Goal: Task Accomplishment & Management: Use online tool/utility

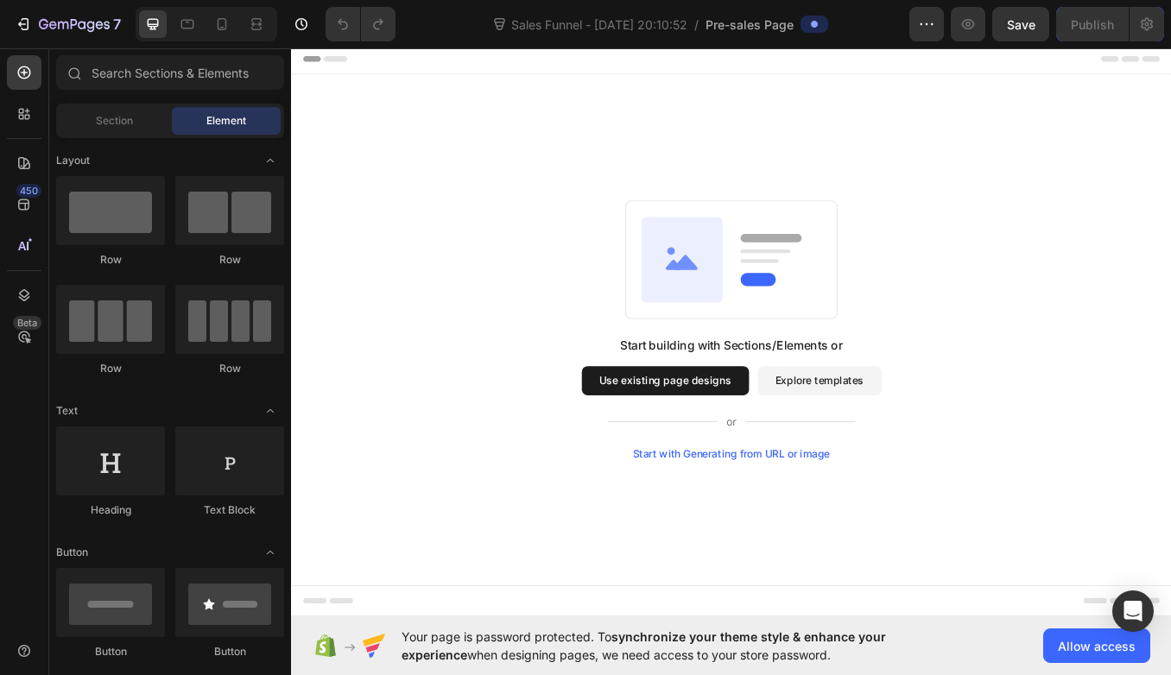
click at [775, 443] on button "Use existing page designs" at bounding box center [731, 439] width 197 height 35
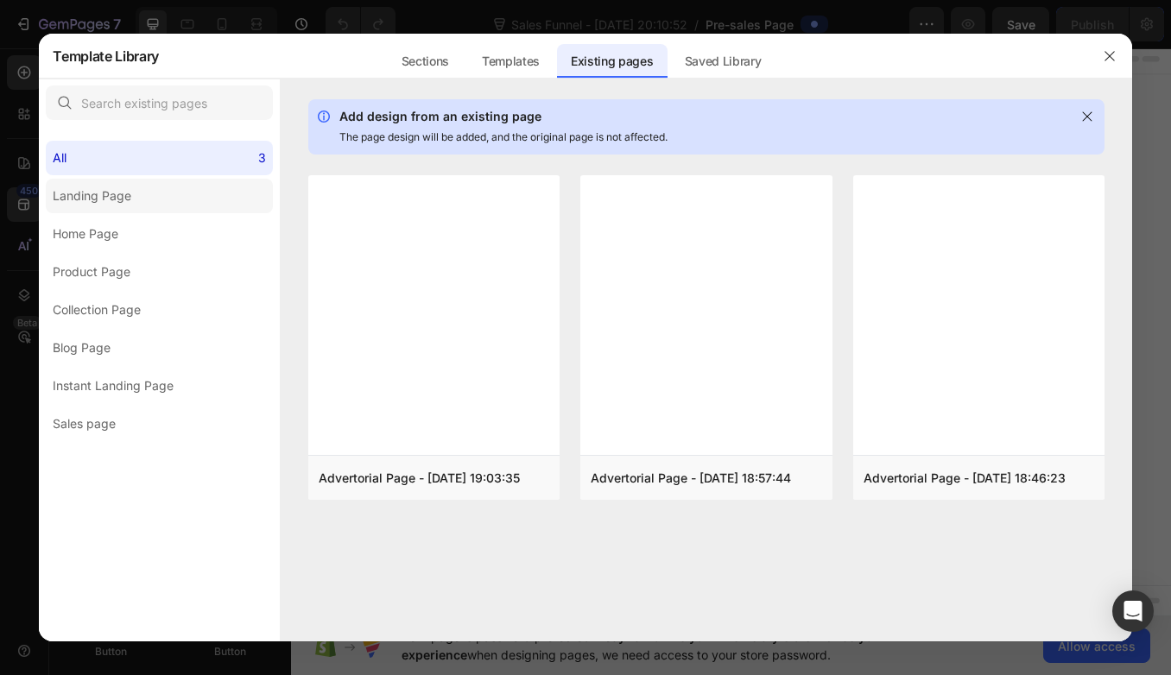
click at [155, 193] on label "Landing Page" at bounding box center [159, 196] width 227 height 35
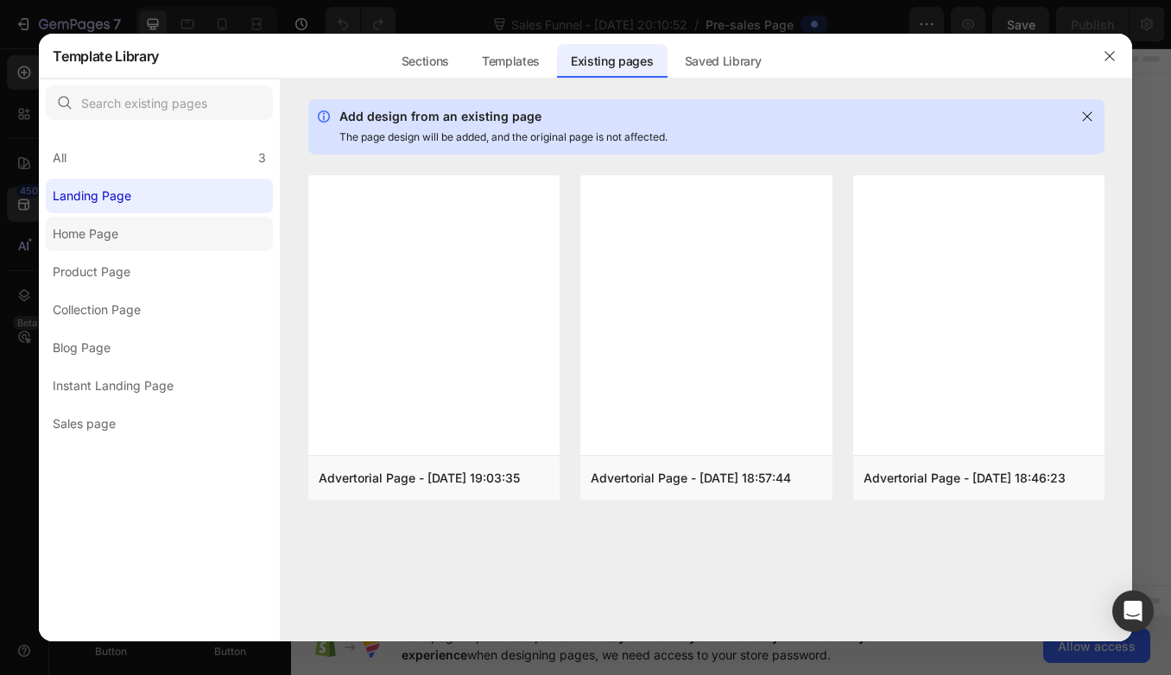
click at [110, 233] on div "Home Page" at bounding box center [86, 234] width 66 height 21
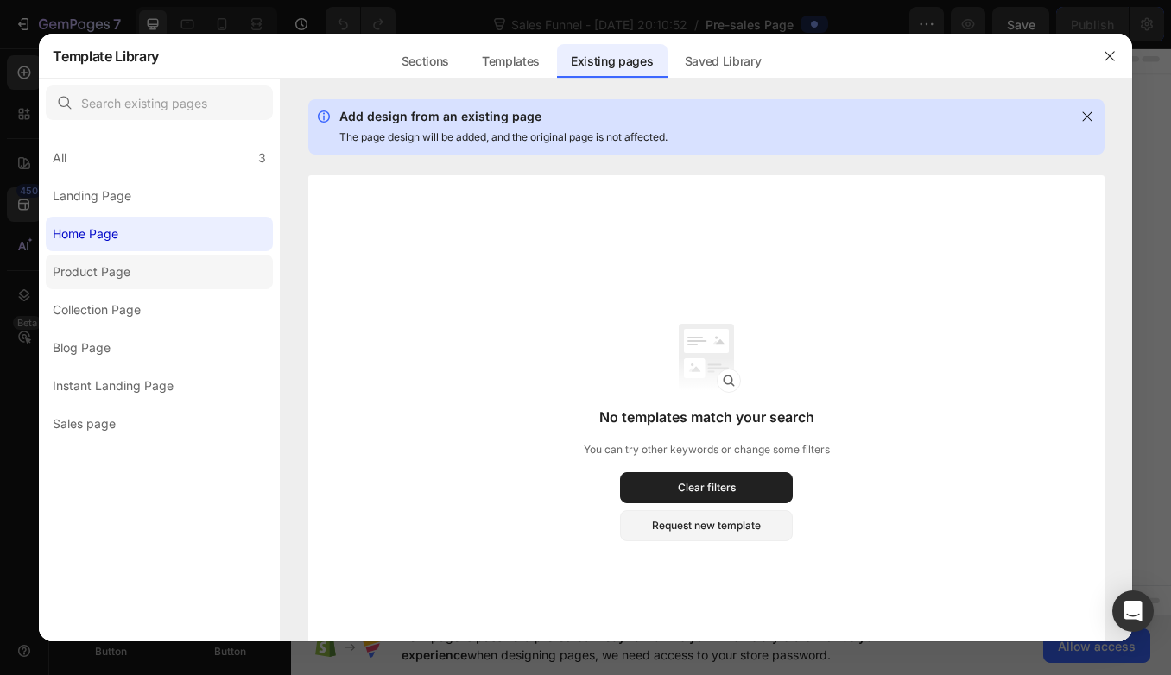
click at [104, 268] on div "Product Page" at bounding box center [92, 272] width 78 height 21
click at [538, 80] on div at bounding box center [706, 89] width 851 height 21
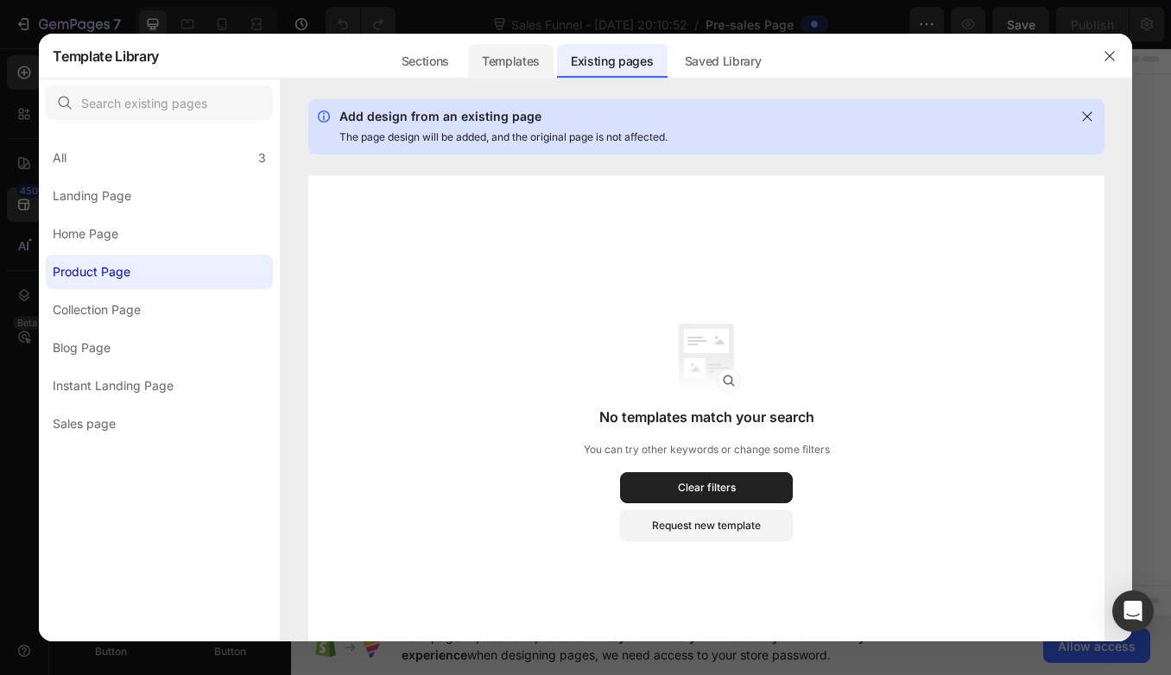
click at [529, 60] on div "Templates" at bounding box center [510, 61] width 85 height 35
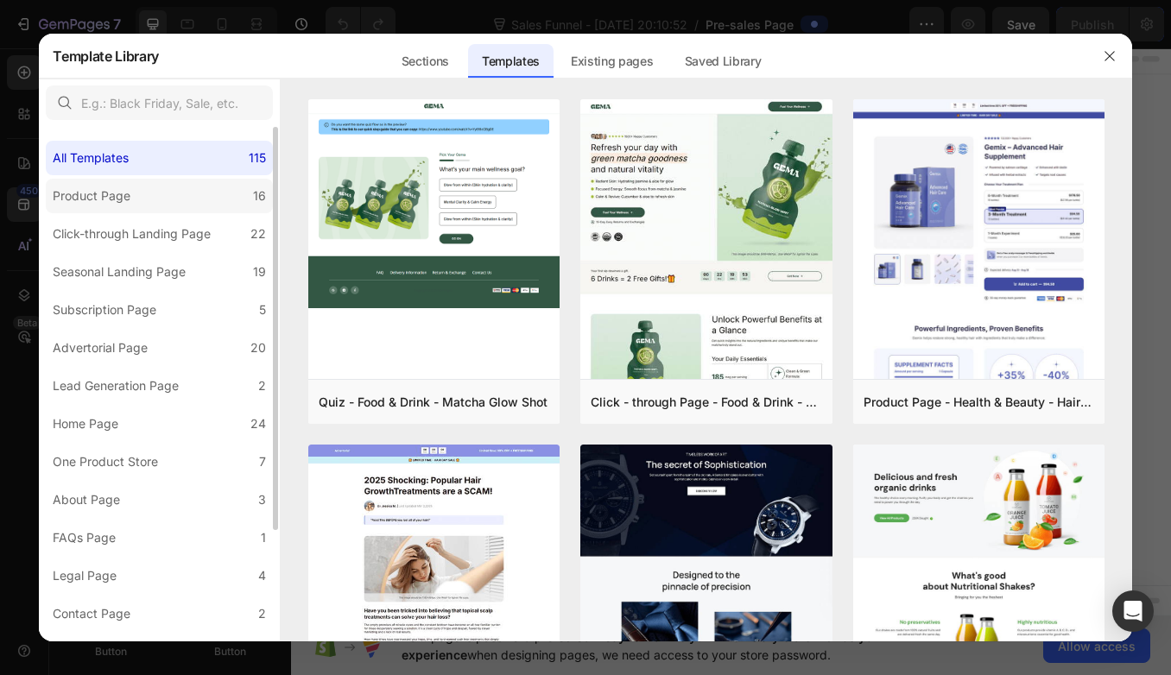
click at [140, 202] on label "Product Page 16" at bounding box center [159, 196] width 227 height 35
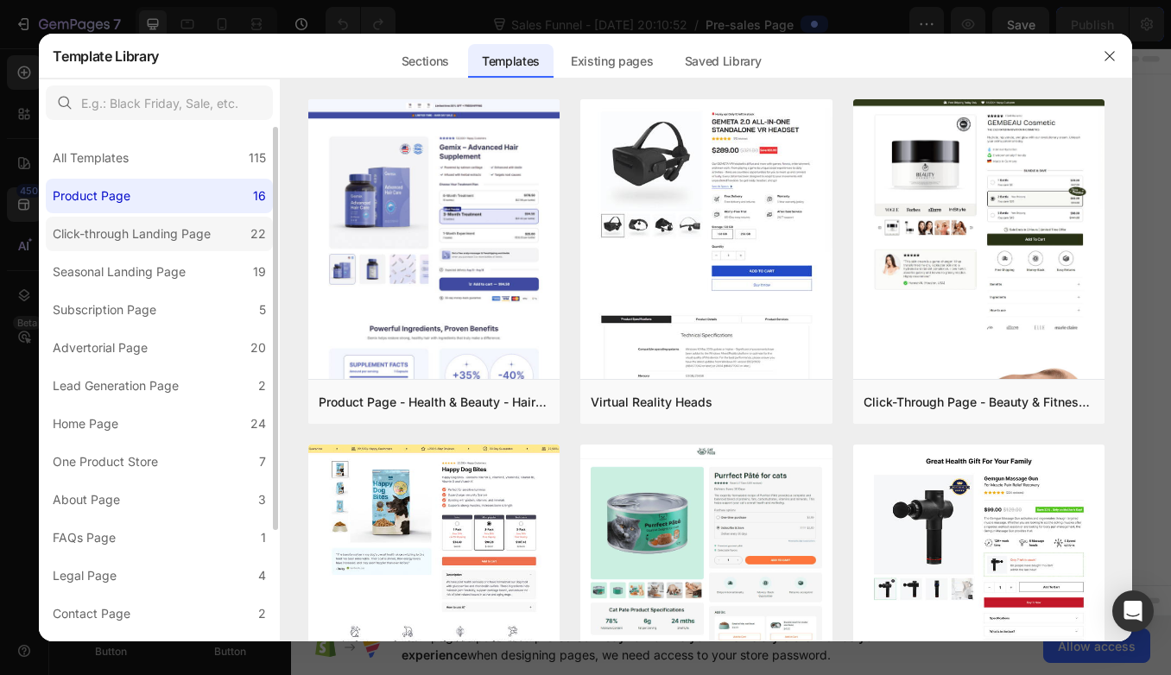
click at [133, 238] on div "Click-through Landing Page" at bounding box center [132, 234] width 158 height 21
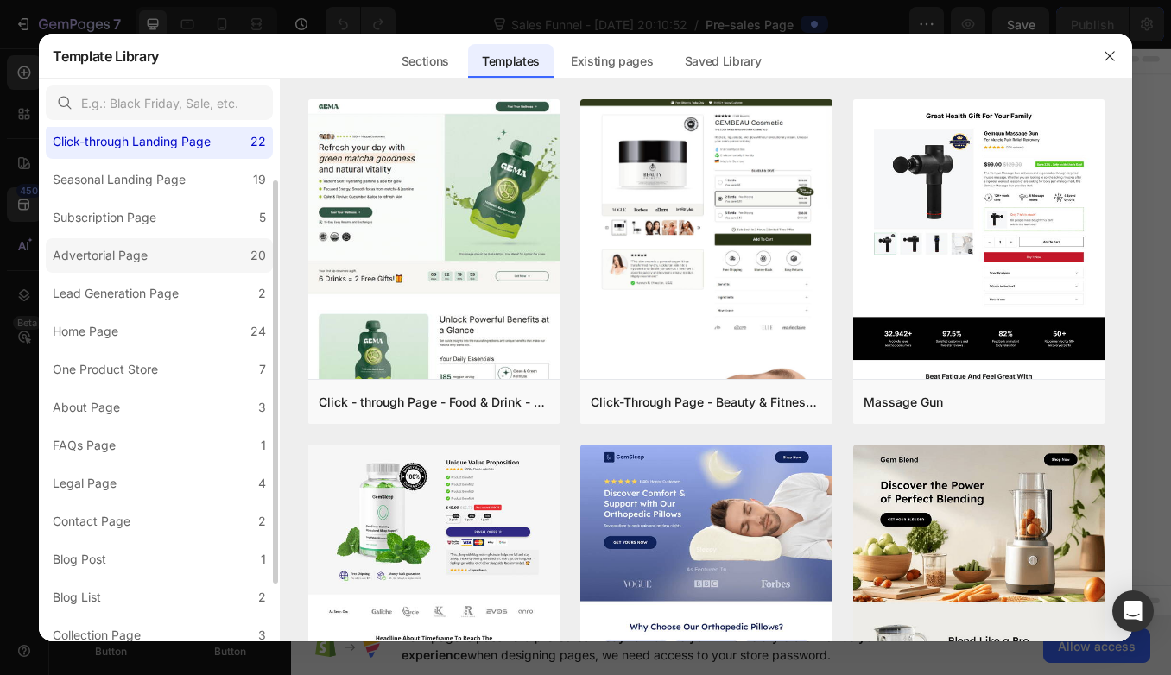
scroll to position [98, 0]
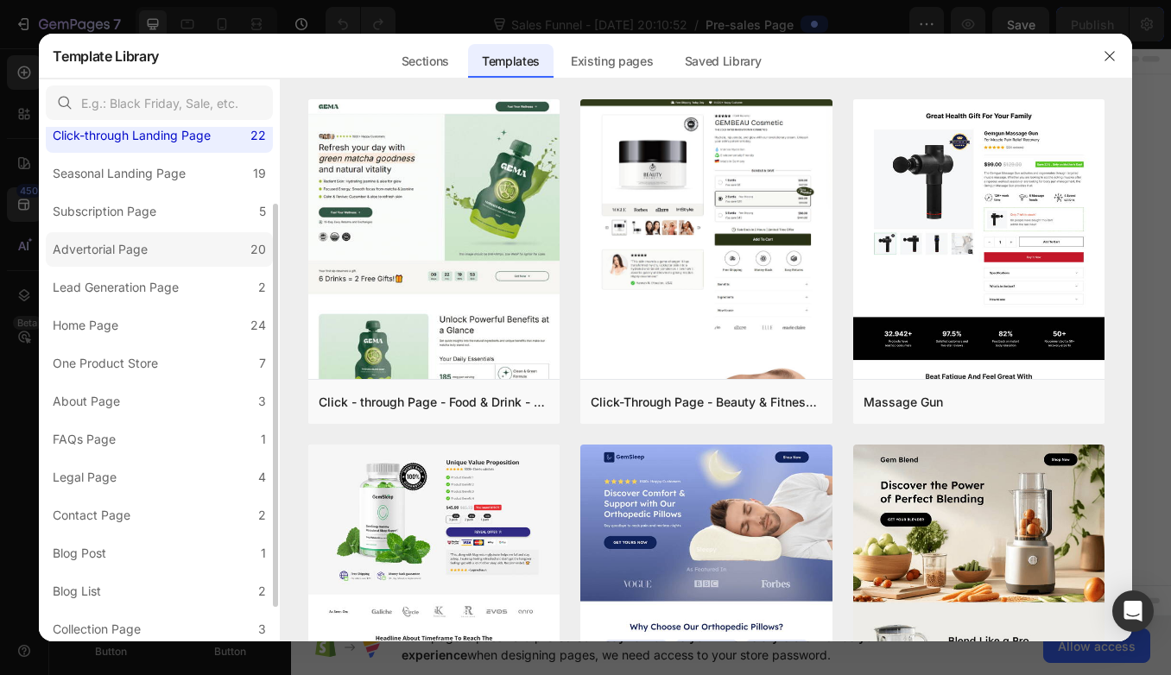
click at [140, 246] on div "Advertorial Page" at bounding box center [100, 249] width 95 height 21
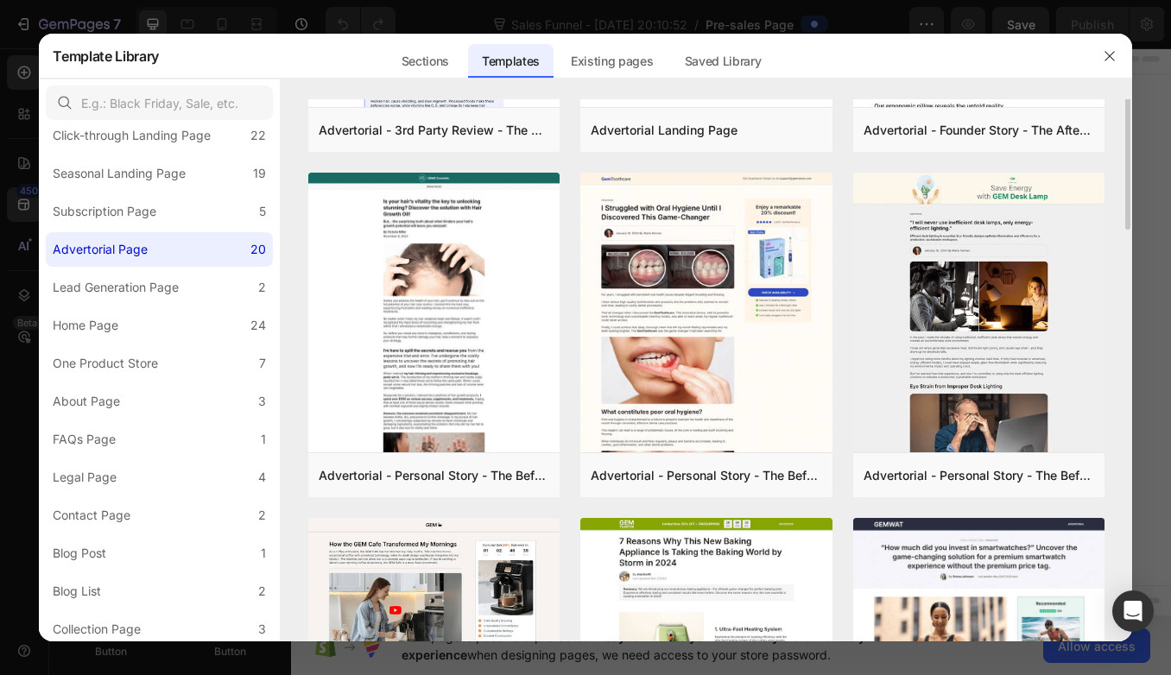
scroll to position [0, 0]
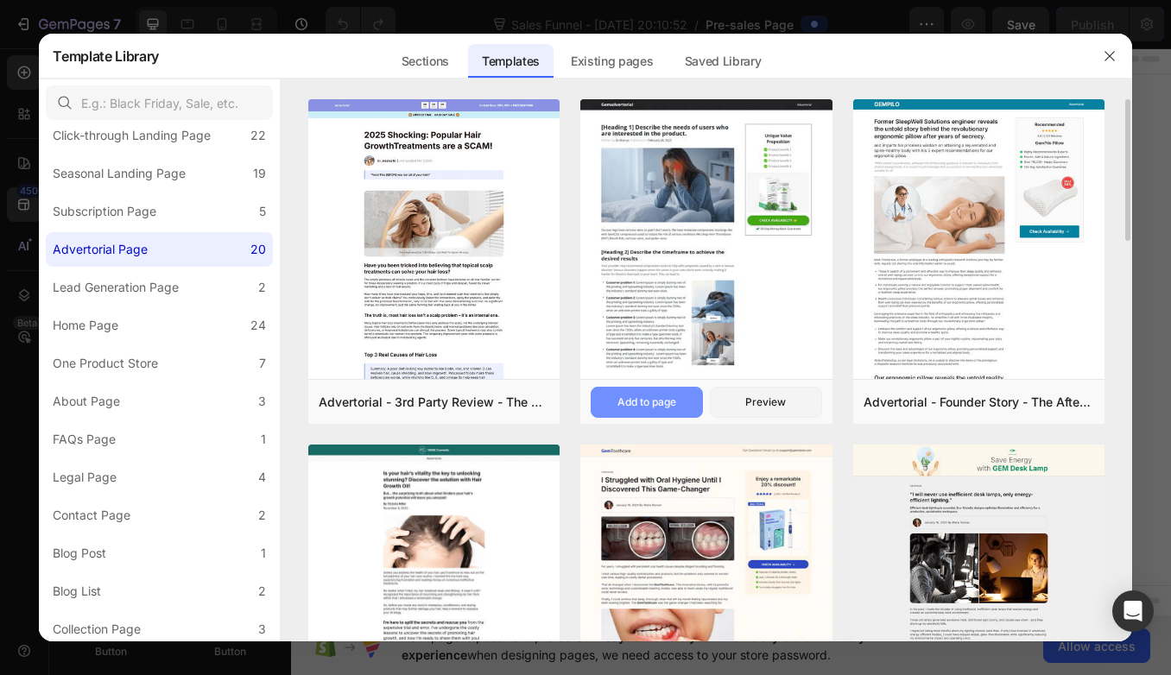
click at [654, 402] on div "Add to page" at bounding box center [646, 402] width 59 height 16
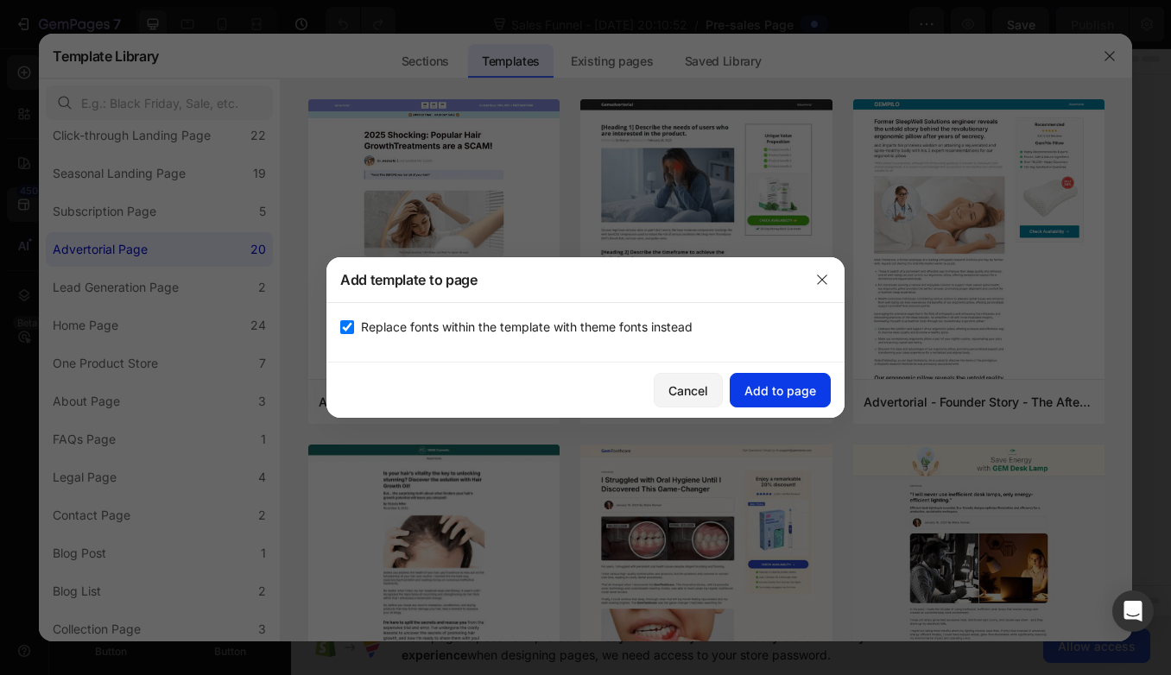
click at [748, 396] on div "Add to page" at bounding box center [780, 391] width 72 height 18
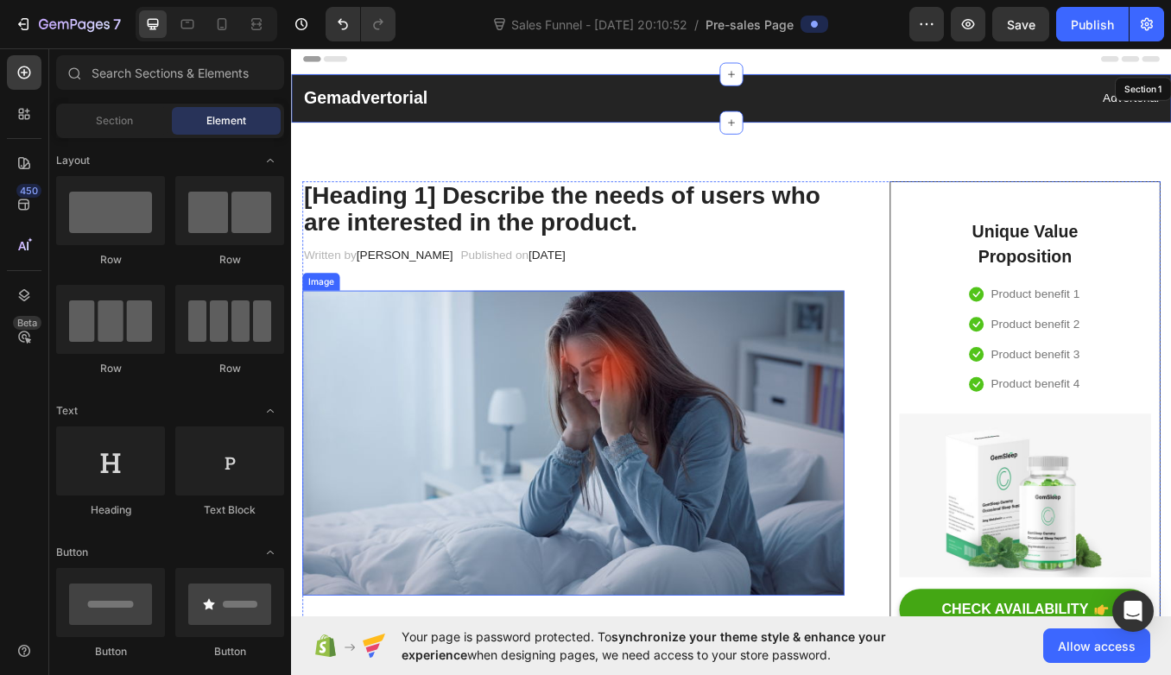
scroll to position [35, 0]
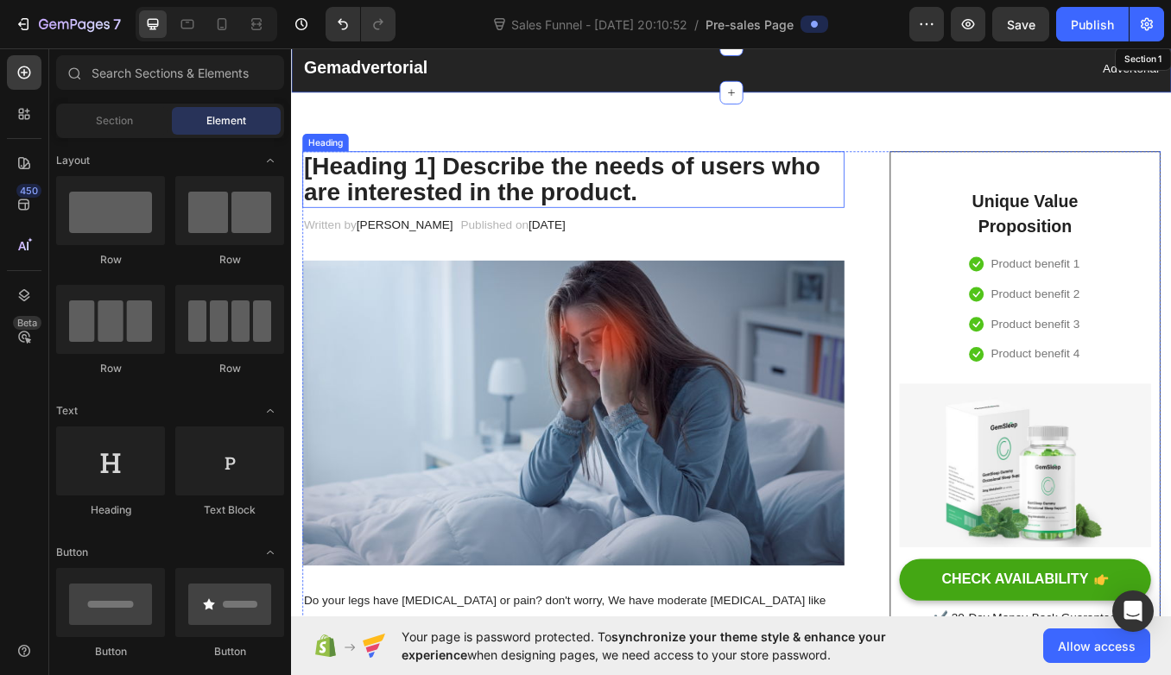
click at [685, 222] on p "[Heading 1] Describe the needs of users who are interested in the product." at bounding box center [623, 202] width 634 height 63
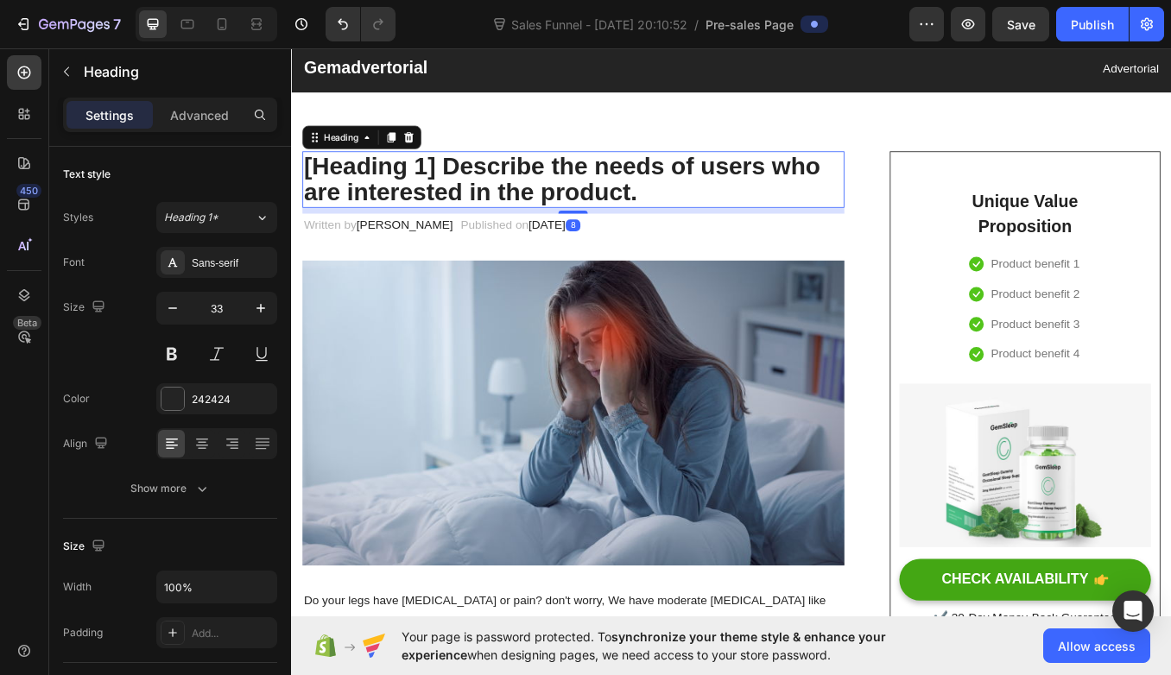
click at [688, 211] on p "[Heading 1] Describe the needs of users who are interested in the product." at bounding box center [623, 202] width 634 height 63
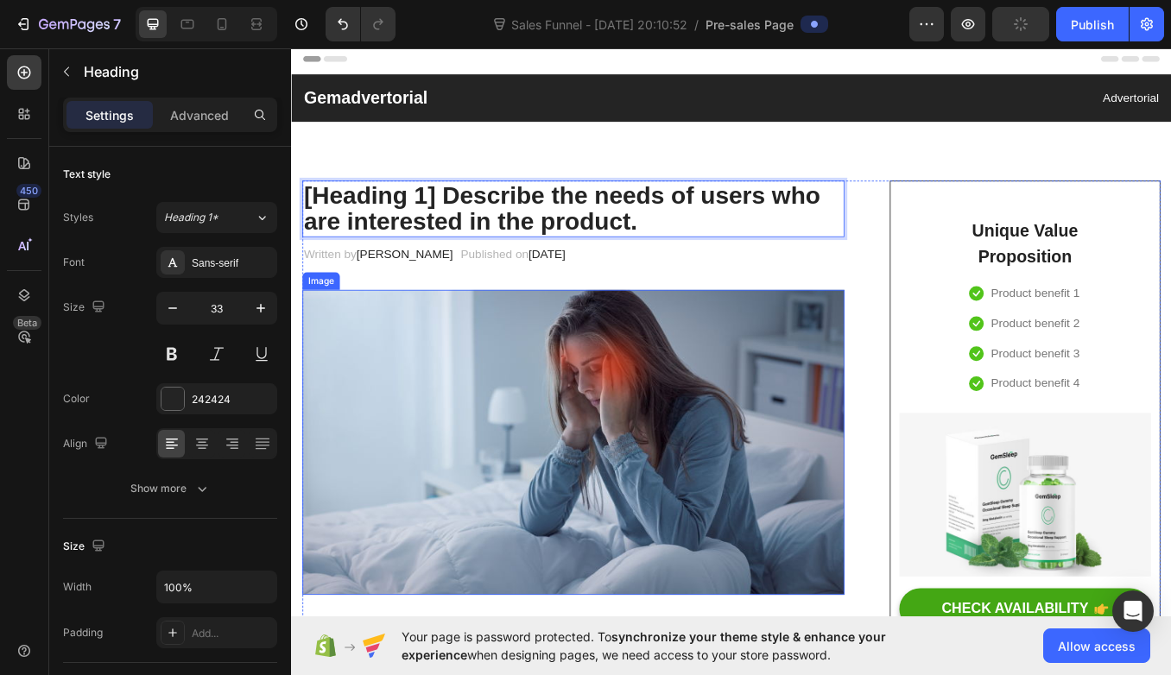
scroll to position [0, 0]
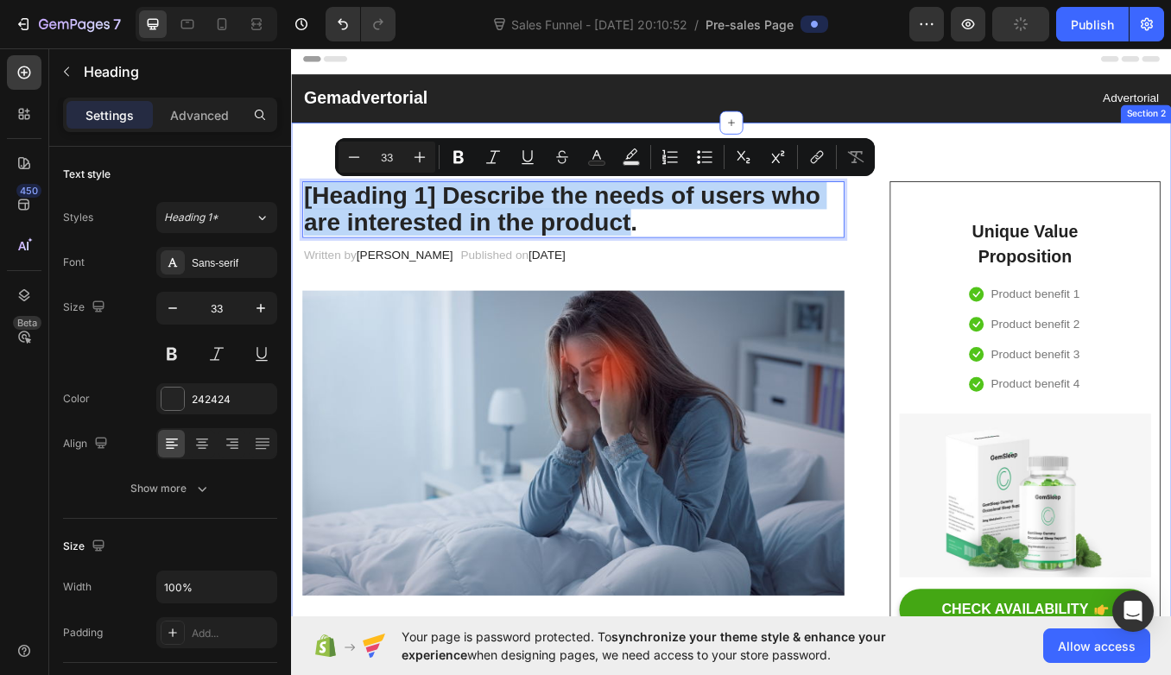
drag, startPoint x: 691, startPoint y: 249, endPoint x: 326, endPoint y: 197, distance: 368.0
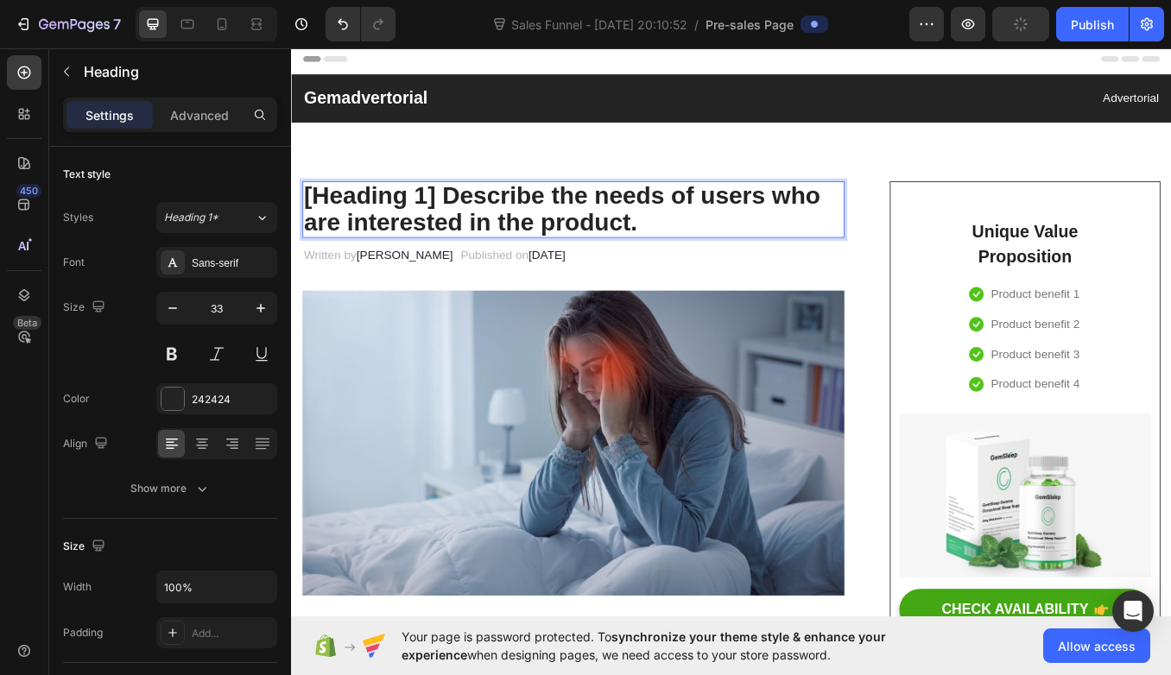
click at [701, 252] on p "[Heading 1] Describe the needs of users who are interested in the product." at bounding box center [623, 237] width 634 height 63
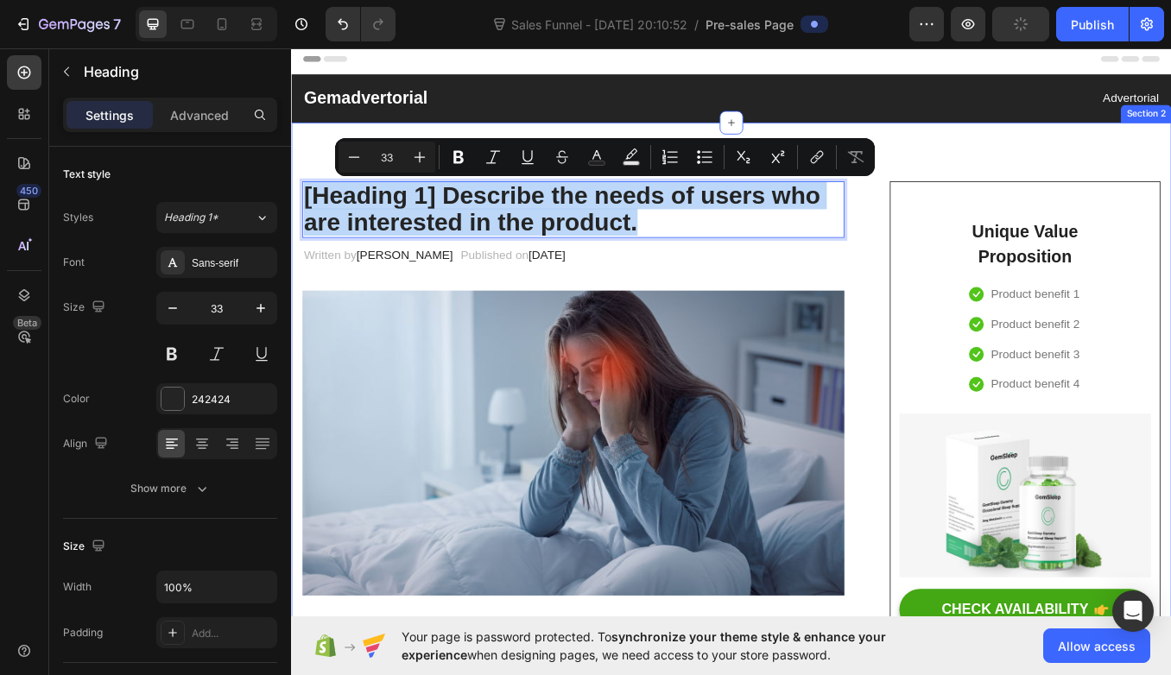
drag, startPoint x: 701, startPoint y: 249, endPoint x: 326, endPoint y: 196, distance: 378.4
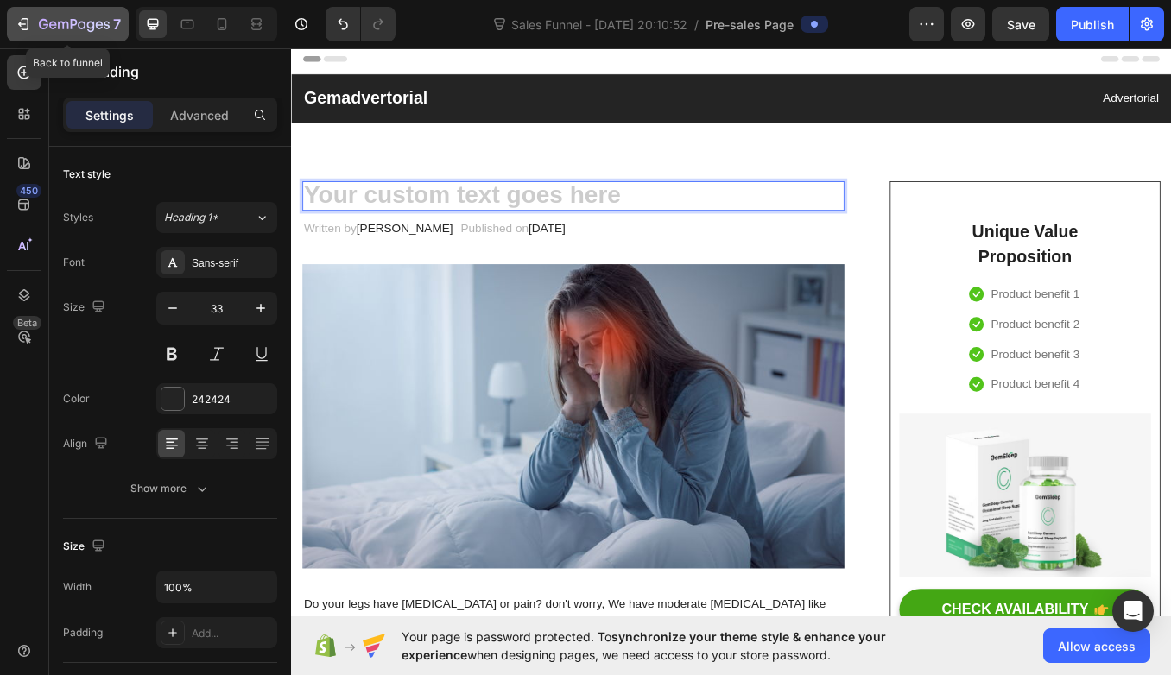
click at [33, 33] on div "7" at bounding box center [68, 24] width 106 height 21
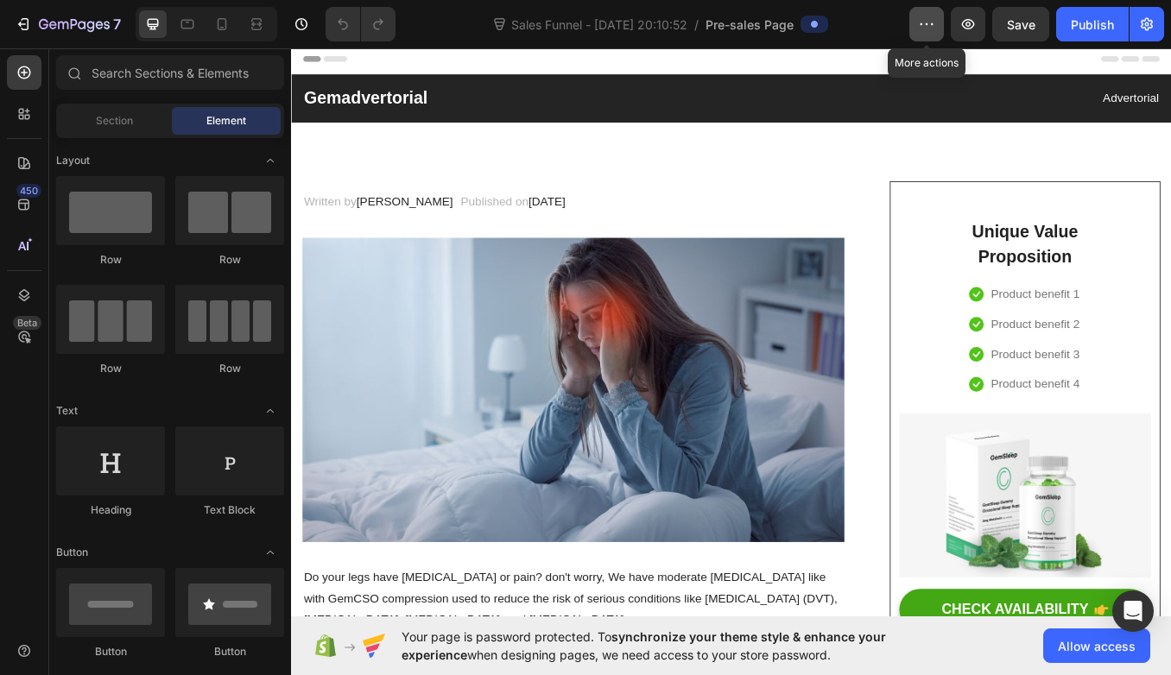
click at [917, 32] on button "button" at bounding box center [926, 24] width 35 height 35
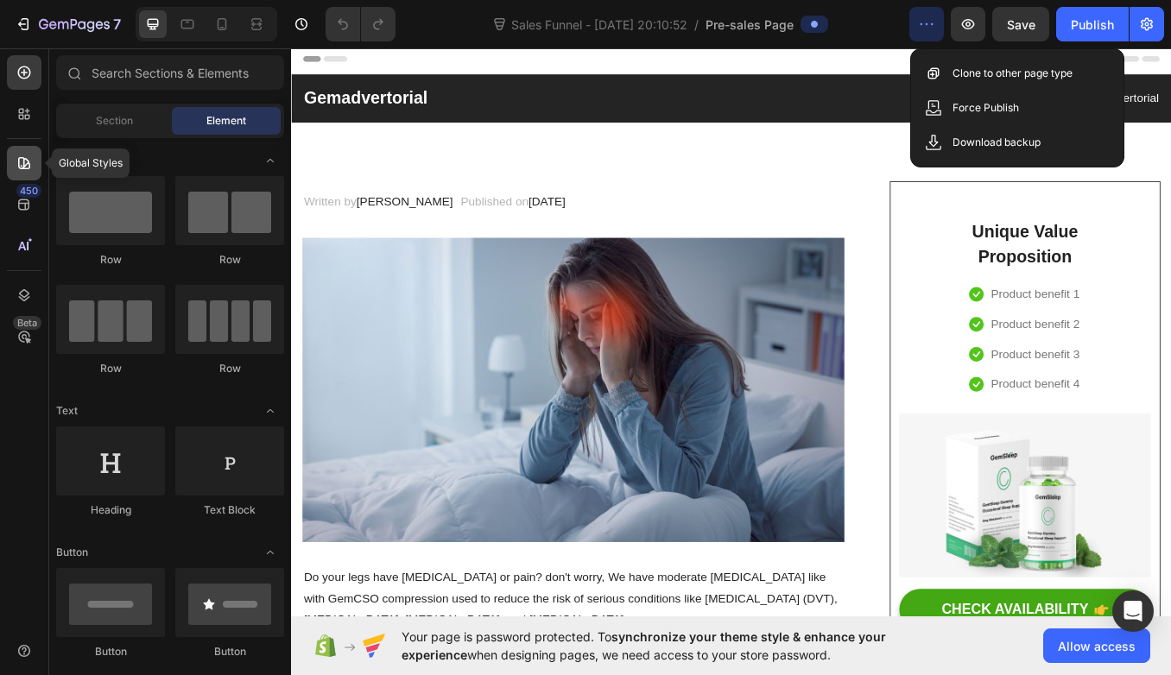
click at [21, 156] on icon at bounding box center [24, 163] width 17 height 17
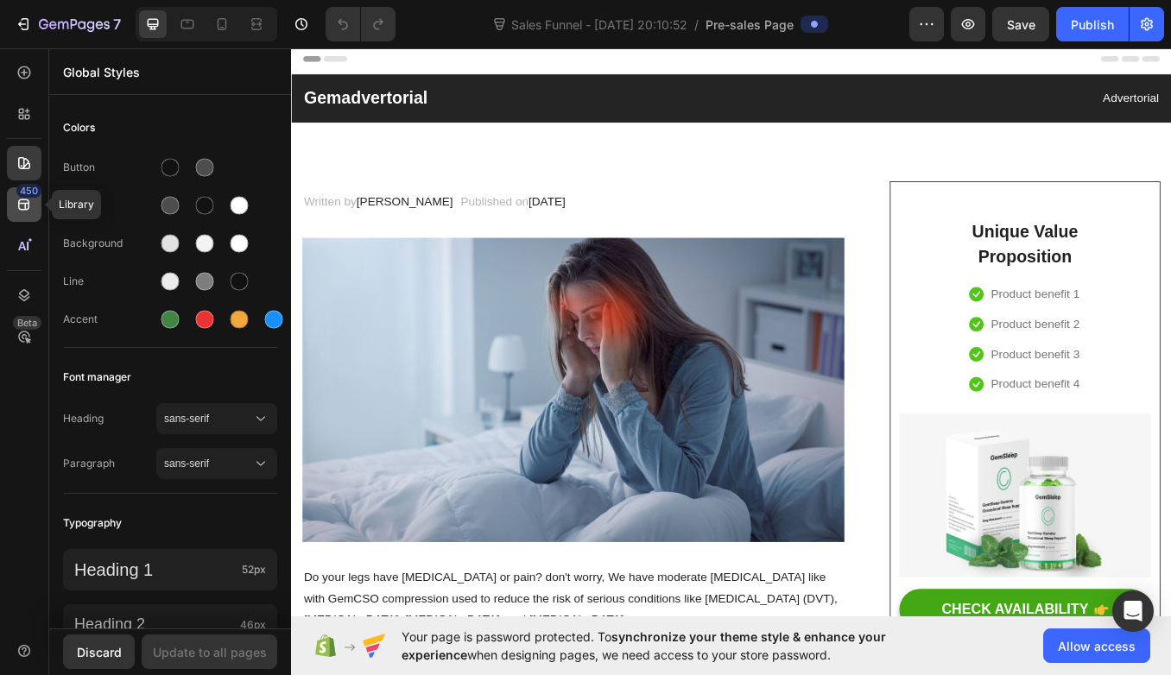
click at [22, 199] on icon at bounding box center [24, 204] width 17 height 17
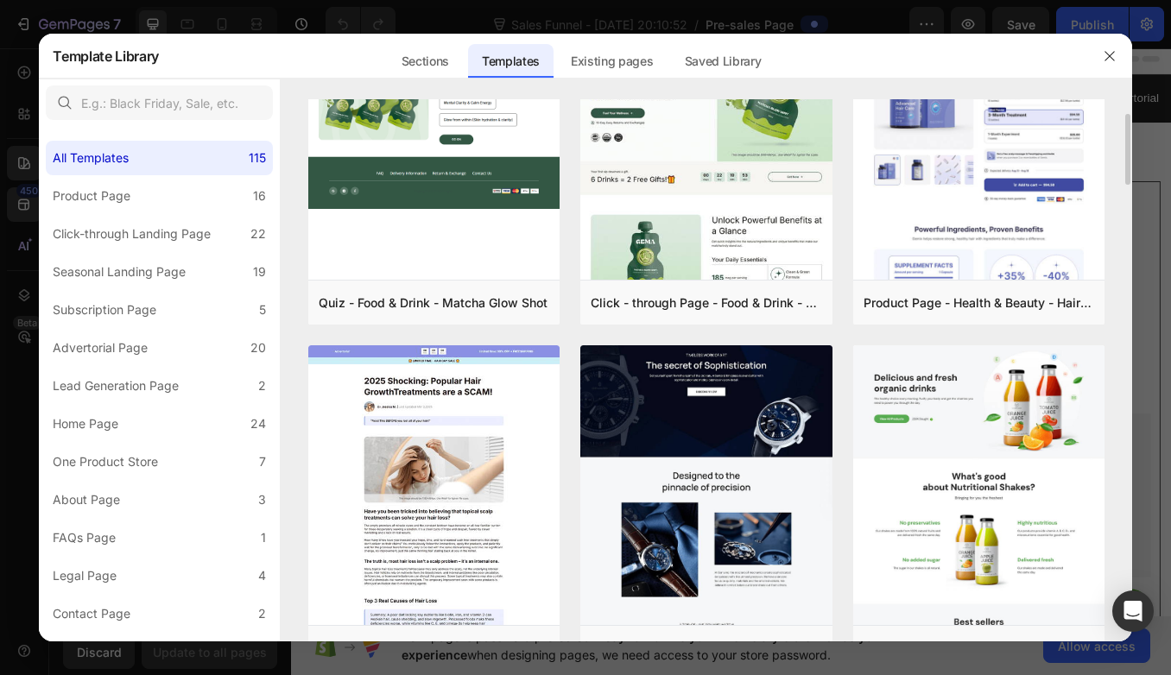
scroll to position [101, 0]
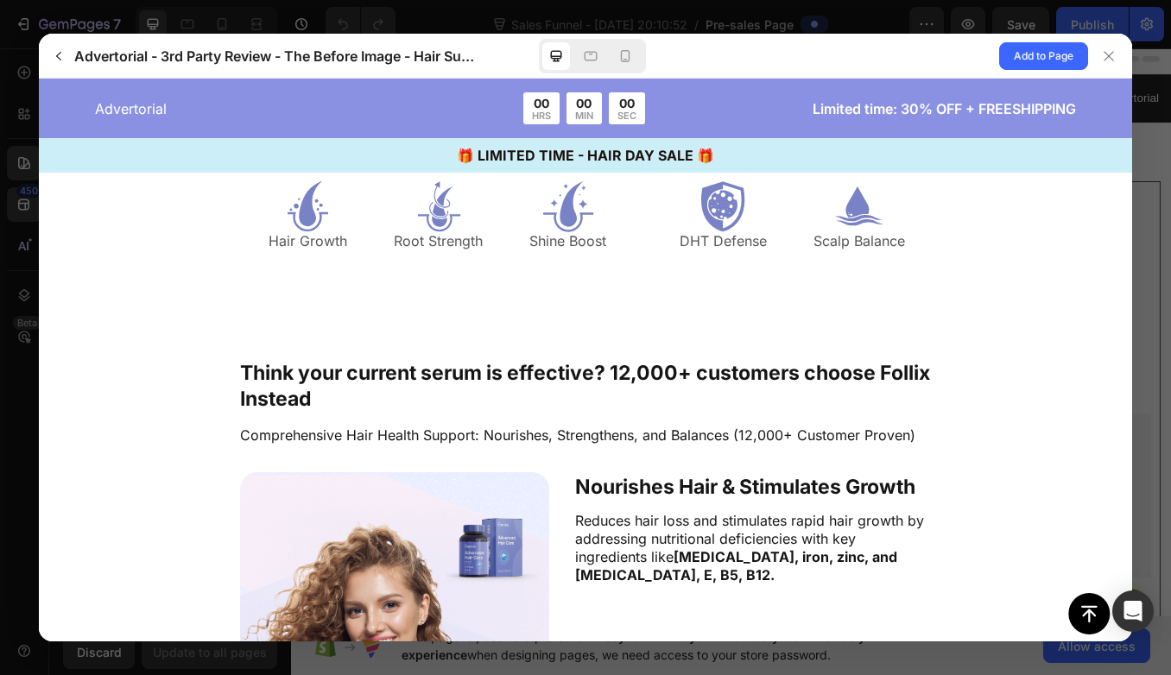
scroll to position [3647, 0]
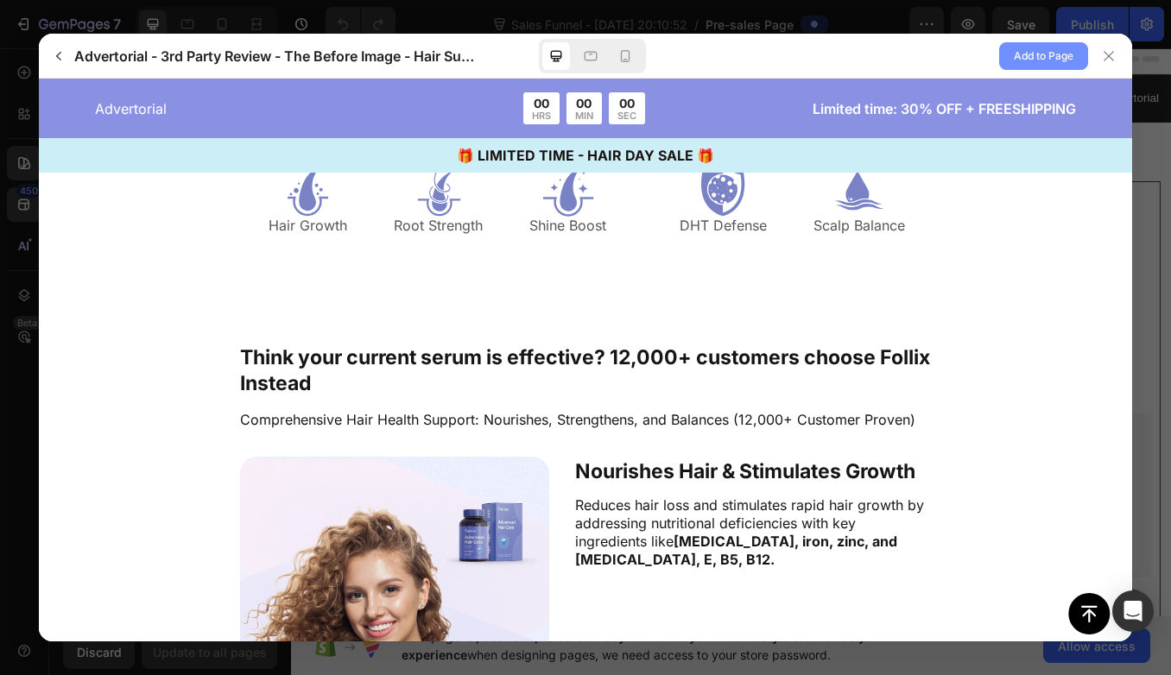
click at [1015, 54] on span "Add to Page" at bounding box center [1043, 56] width 60 height 21
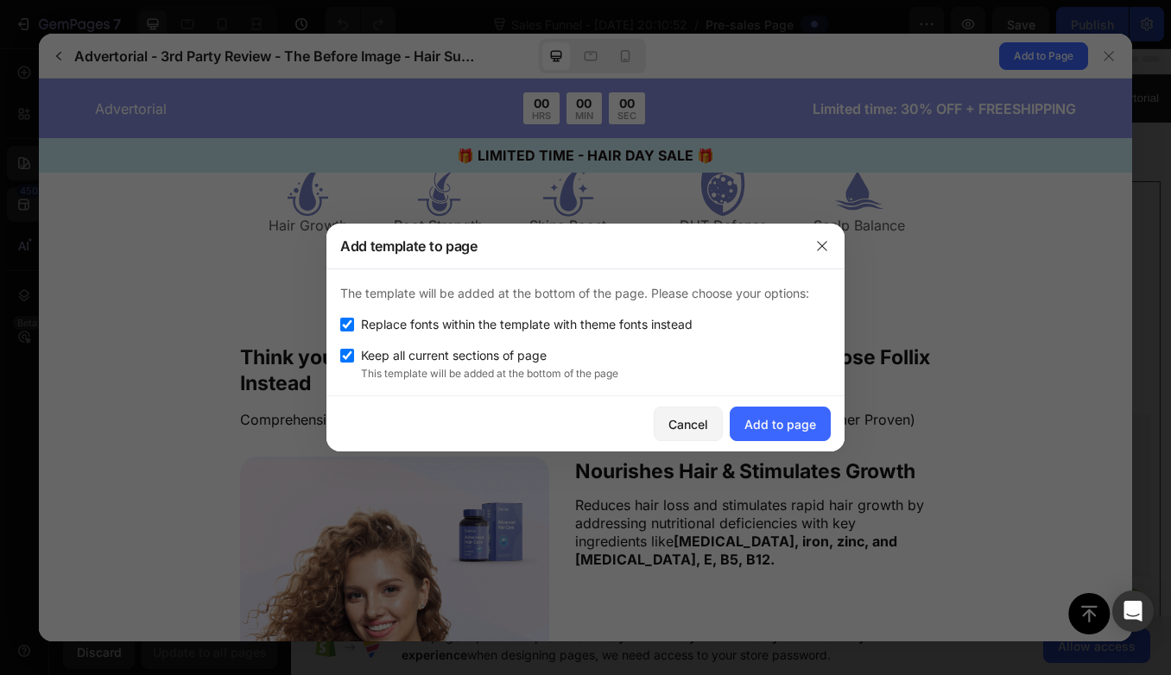
click at [351, 353] on input "checkbox" at bounding box center [347, 356] width 14 height 14
checkbox input "false"
click at [754, 426] on div "Add to page" at bounding box center [780, 424] width 72 height 18
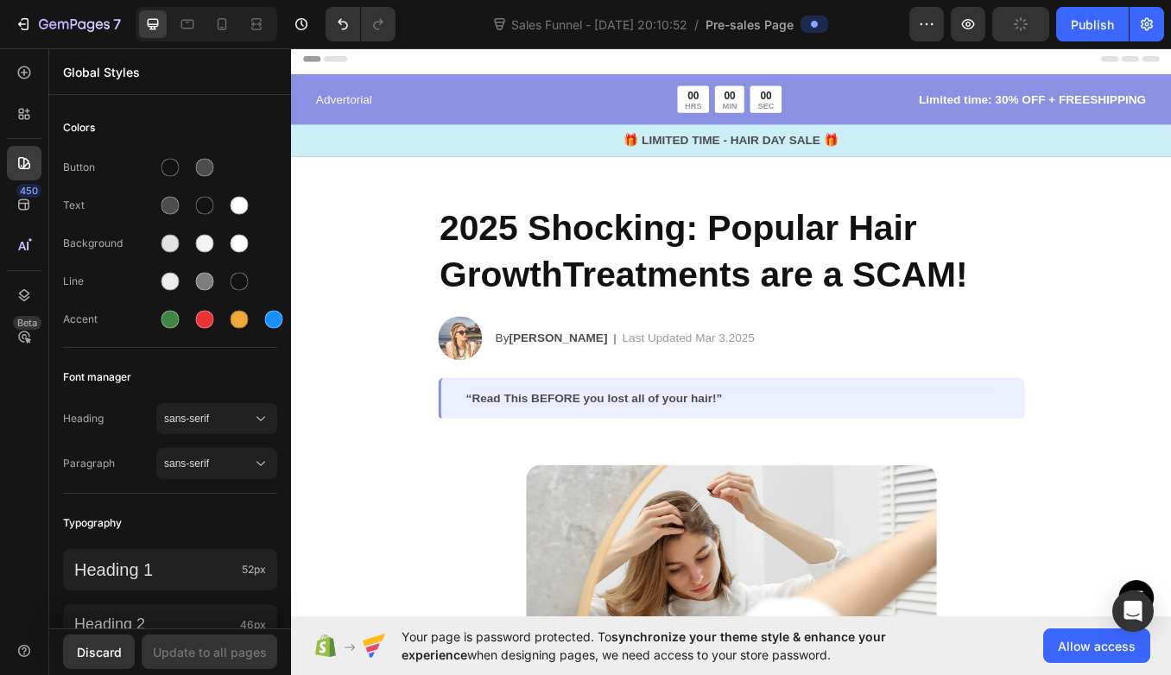
scroll to position [0, 0]
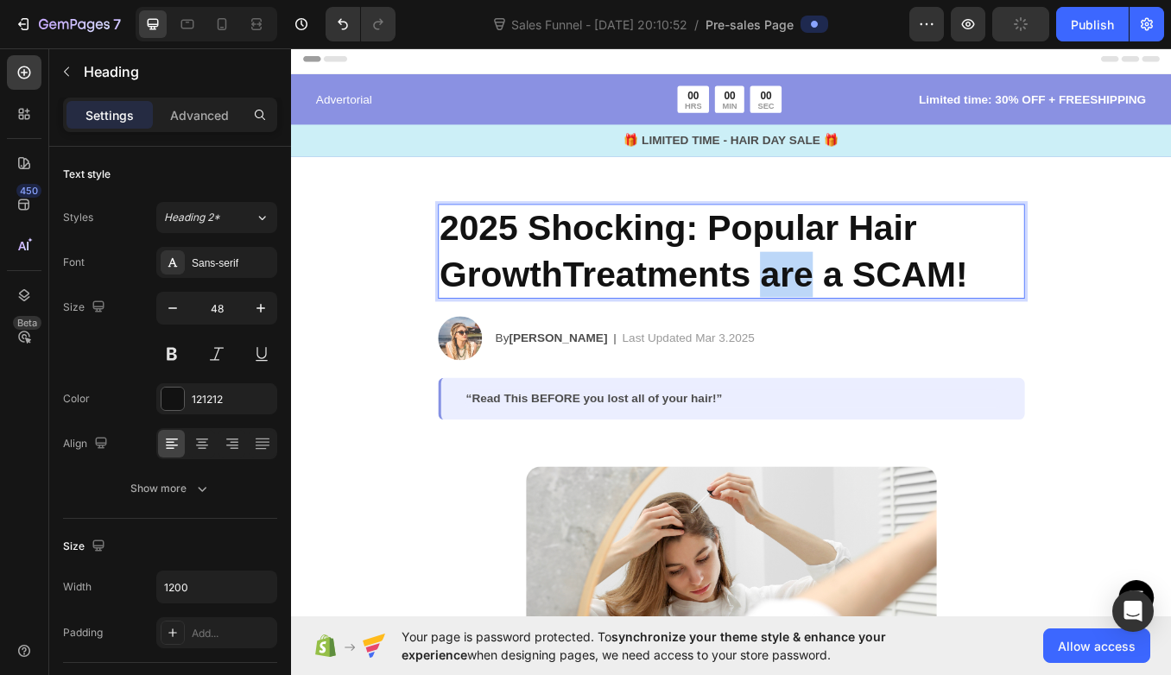
click at [885, 318] on p "2025 Shocking: Popular Hair GrowthTreatments are a SCAM!" at bounding box center [808, 287] width 687 height 108
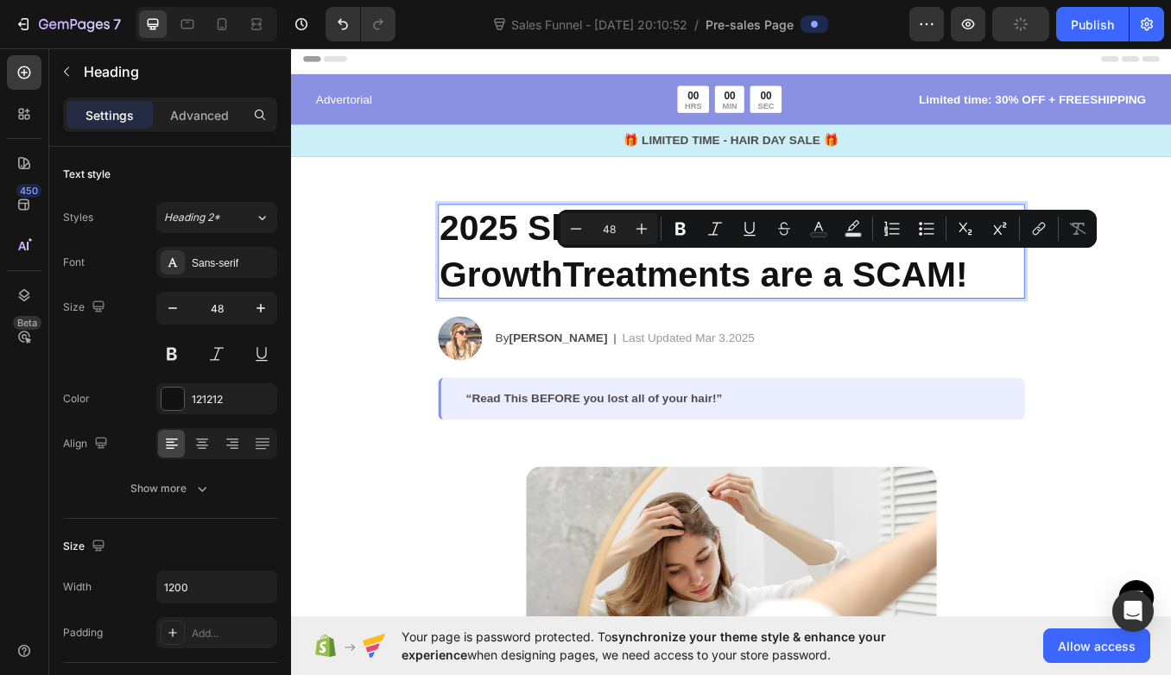
click at [1087, 295] on p "2025 Shocking: Popular Hair GrowthTreatments are a SCAM!" at bounding box center [808, 287] width 687 height 108
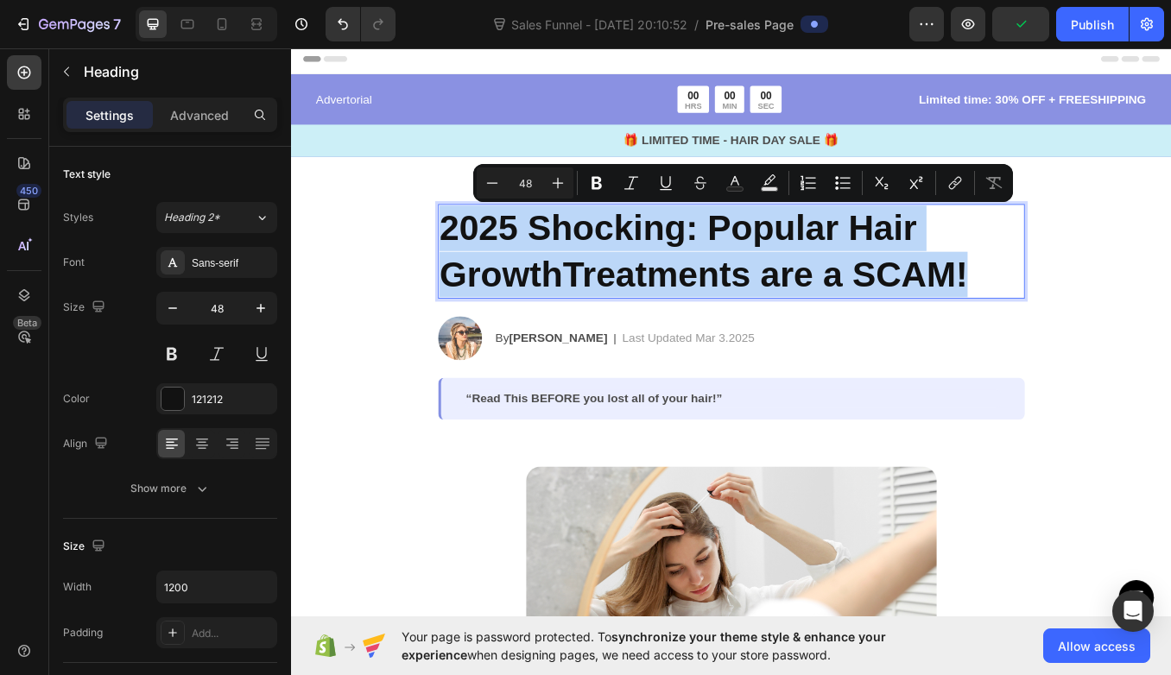
drag, startPoint x: 1086, startPoint y: 295, endPoint x: 412, endPoint y: 186, distance: 682.9
click at [801, 261] on p "2025 Shocking: Popular Hair GrowthTreatments are a SCAM!" at bounding box center [808, 287] width 687 height 108
drag, startPoint x: 1089, startPoint y: 307, endPoint x: 432, endPoint y: 271, distance: 657.1
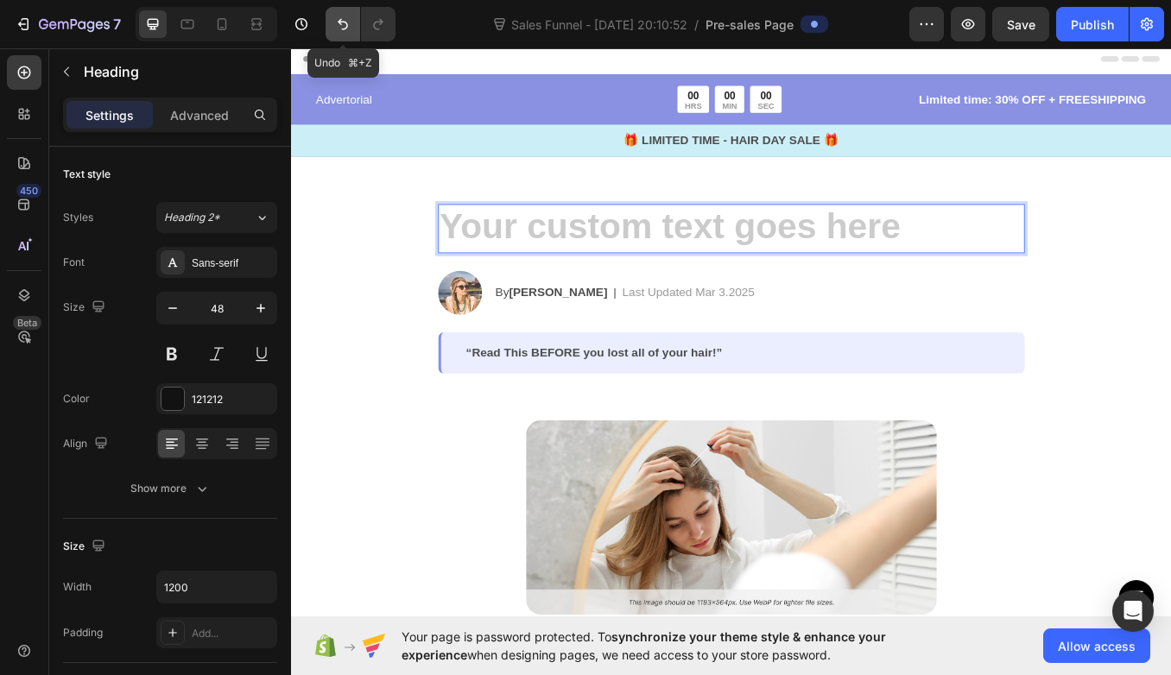
click at [341, 23] on icon "Undo/Redo" at bounding box center [343, 24] width 10 height 11
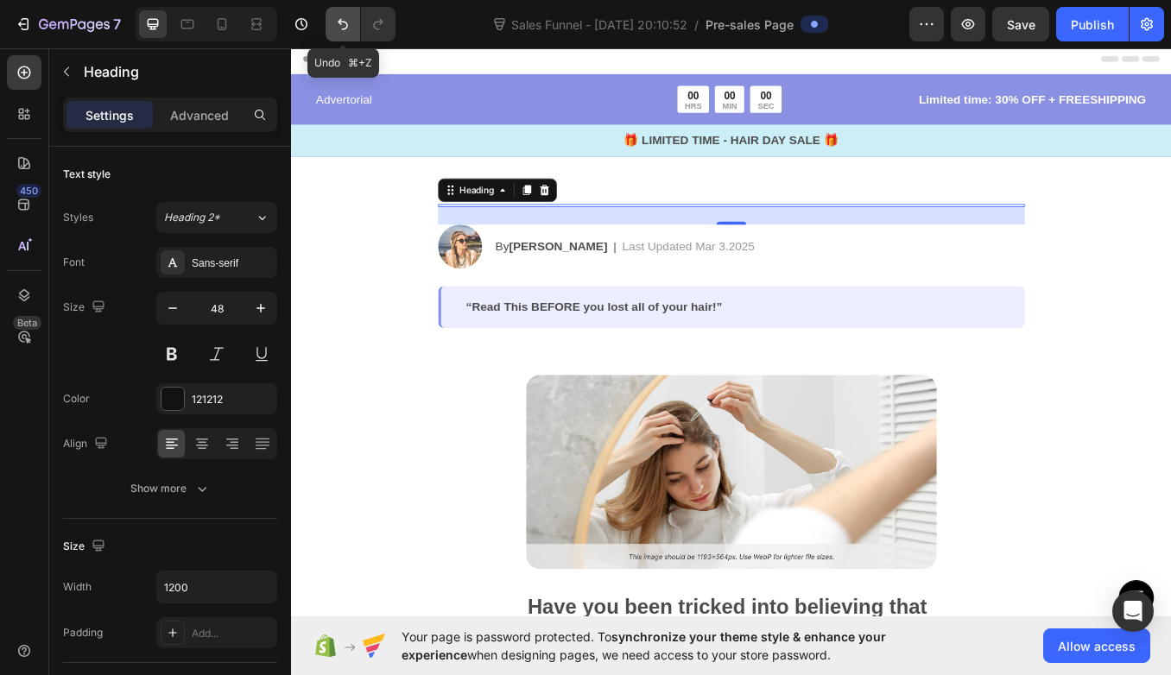
click at [341, 23] on icon "Undo/Redo" at bounding box center [343, 24] width 10 height 11
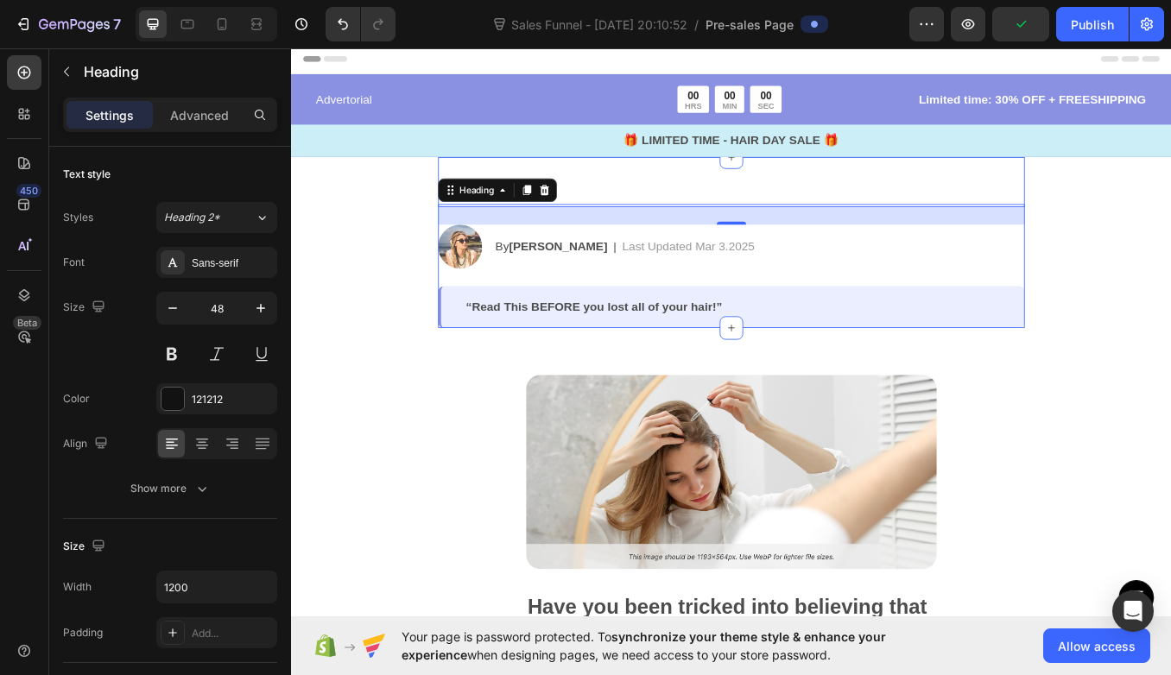
click at [625, 232] on h2 "Rich Text Editor. Editing area: main" at bounding box center [809, 232] width 691 height 3
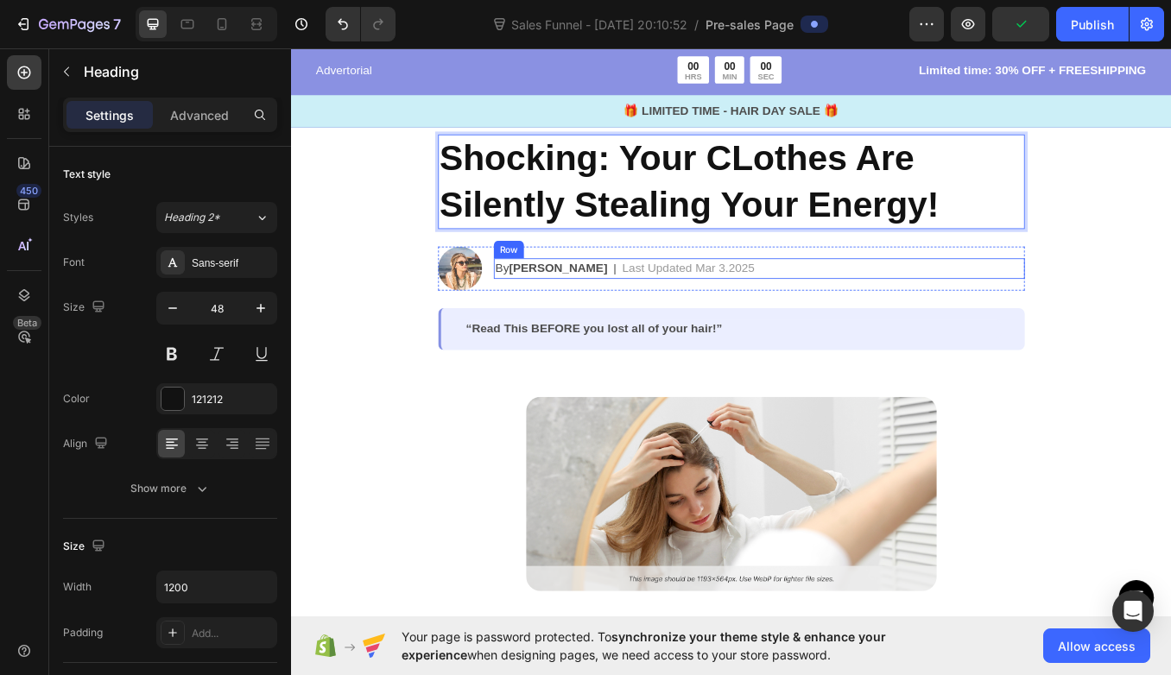
scroll to position [87, 0]
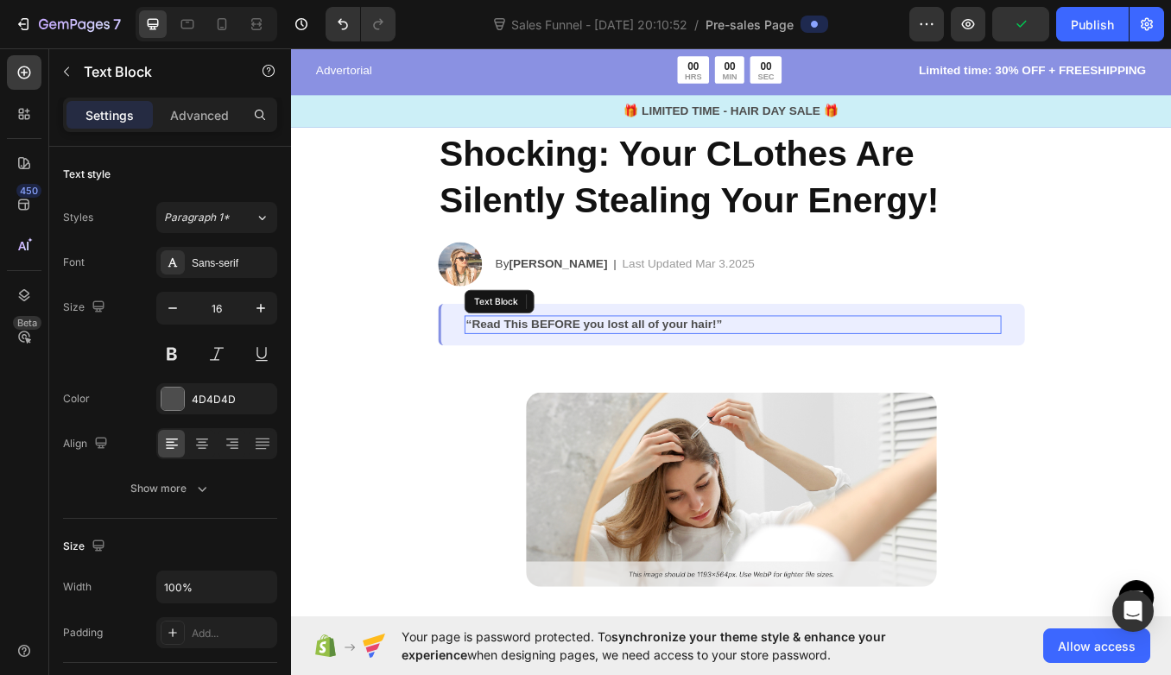
click at [793, 369] on p "“Read This BEFORE you lost all of your hair!”" at bounding box center [810, 373] width 628 height 18
click at [788, 367] on p "“Read This BEFORE you lost all of your hair!”" at bounding box center [810, 373] width 628 height 18
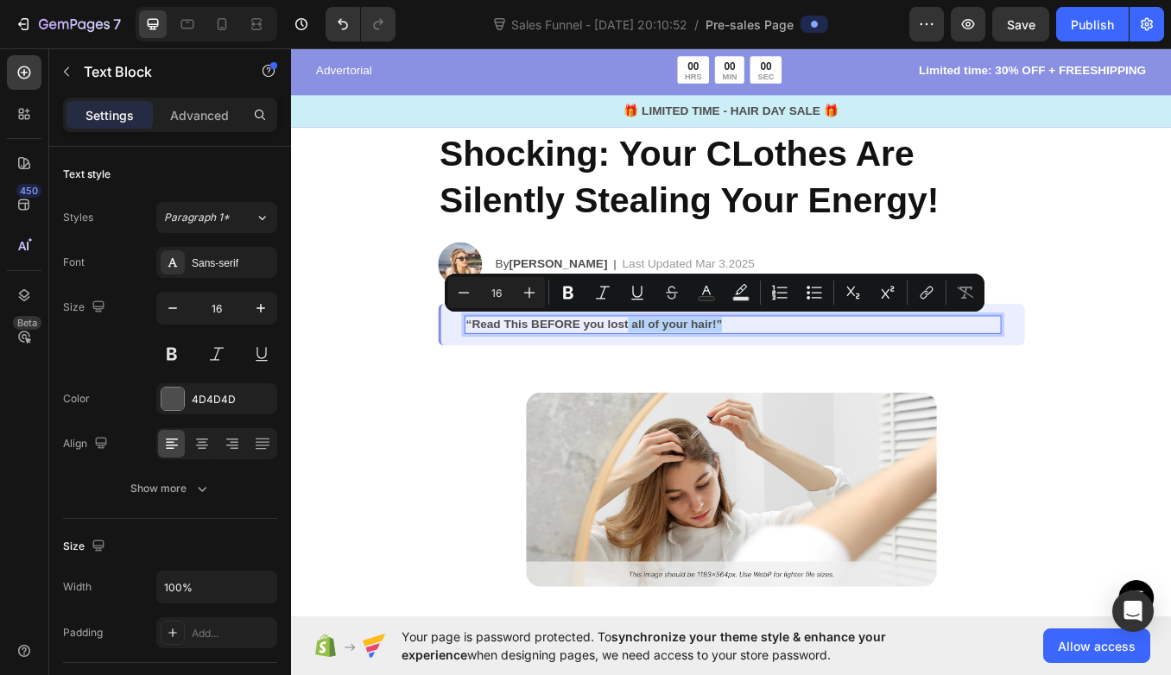
drag, startPoint x: 800, startPoint y: 365, endPoint x: 687, endPoint y: 376, distance: 113.6
click at [687, 376] on p "“Read This BEFORE you lost all of your hair!”" at bounding box center [810, 373] width 628 height 18
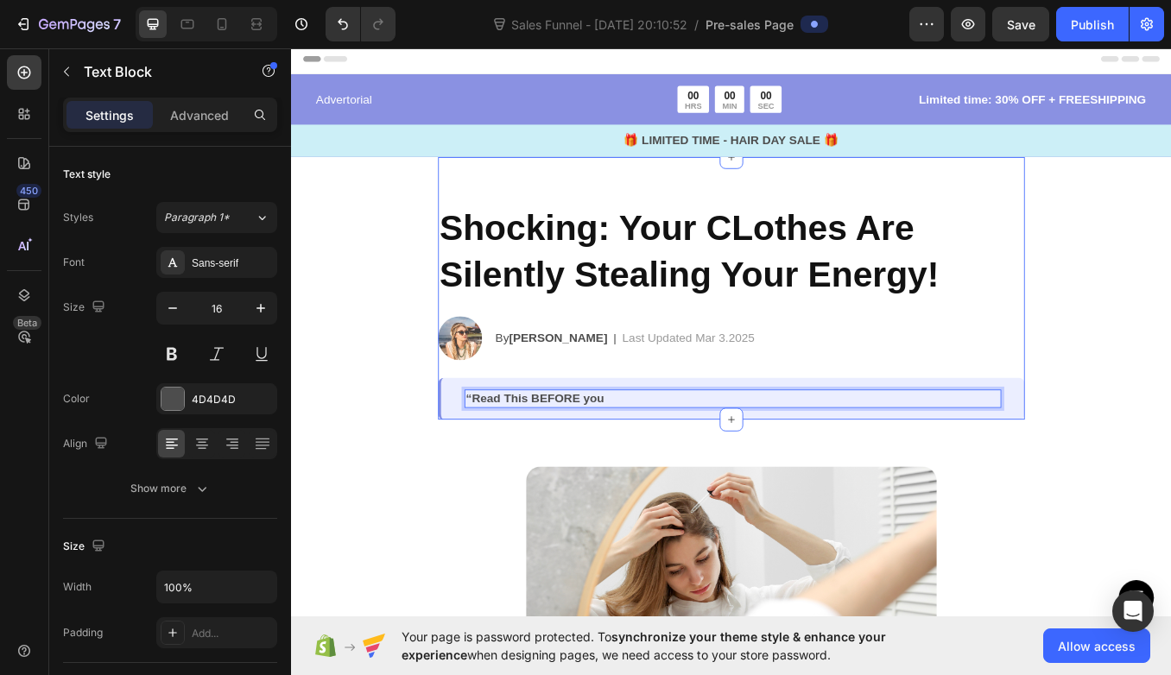
scroll to position [0, 0]
click at [344, 28] on icon "Undo/Redo" at bounding box center [342, 24] width 17 height 17
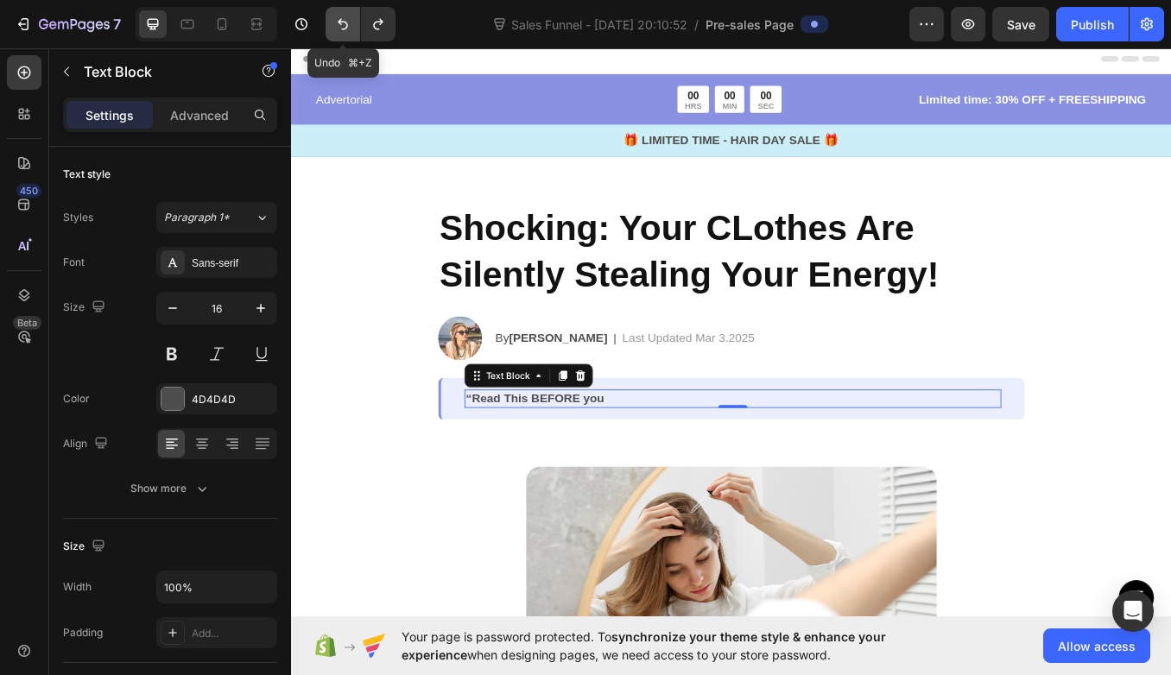
click at [345, 28] on icon "Undo/Redo" at bounding box center [342, 24] width 17 height 17
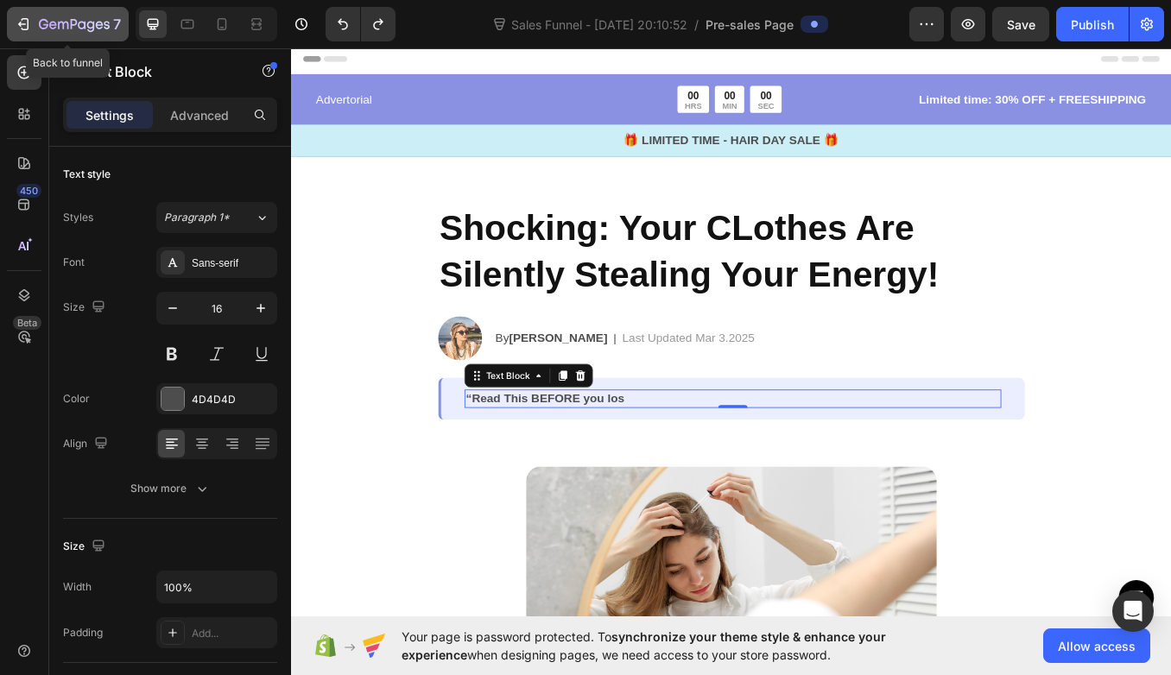
click at [16, 25] on icon "button" at bounding box center [23, 24] width 17 height 17
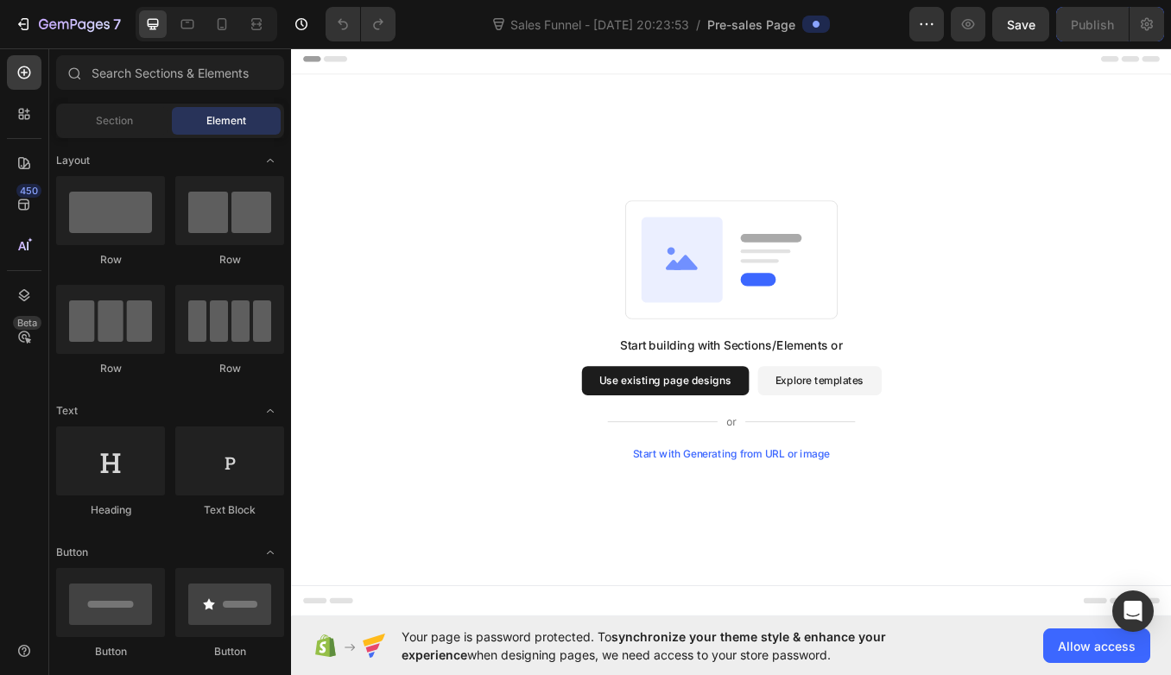
click at [931, 437] on button "Explore templates" at bounding box center [913, 439] width 146 height 35
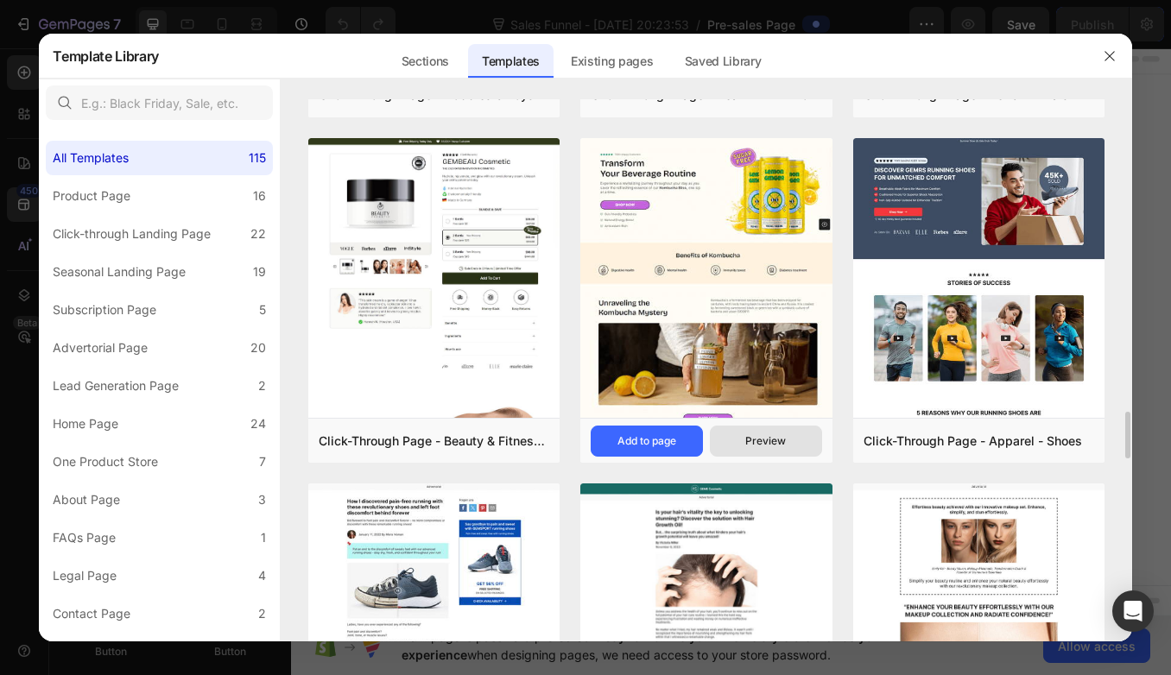
scroll to position [3437, 0]
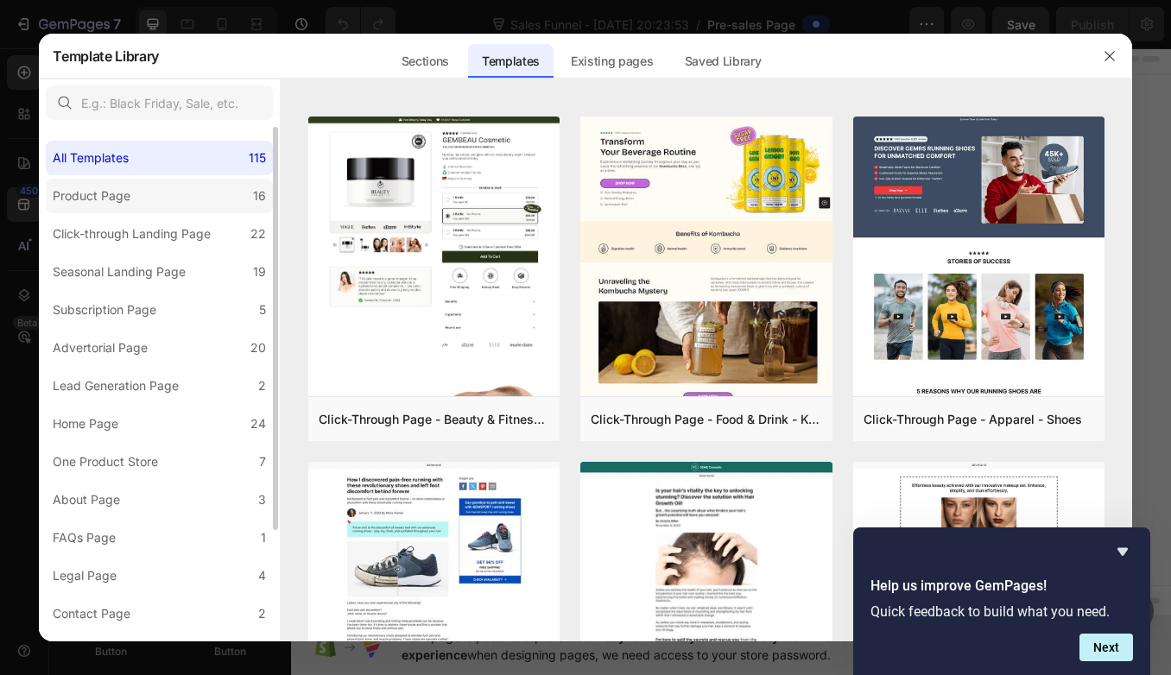
click at [132, 203] on div "Product Page" at bounding box center [95, 196] width 85 height 21
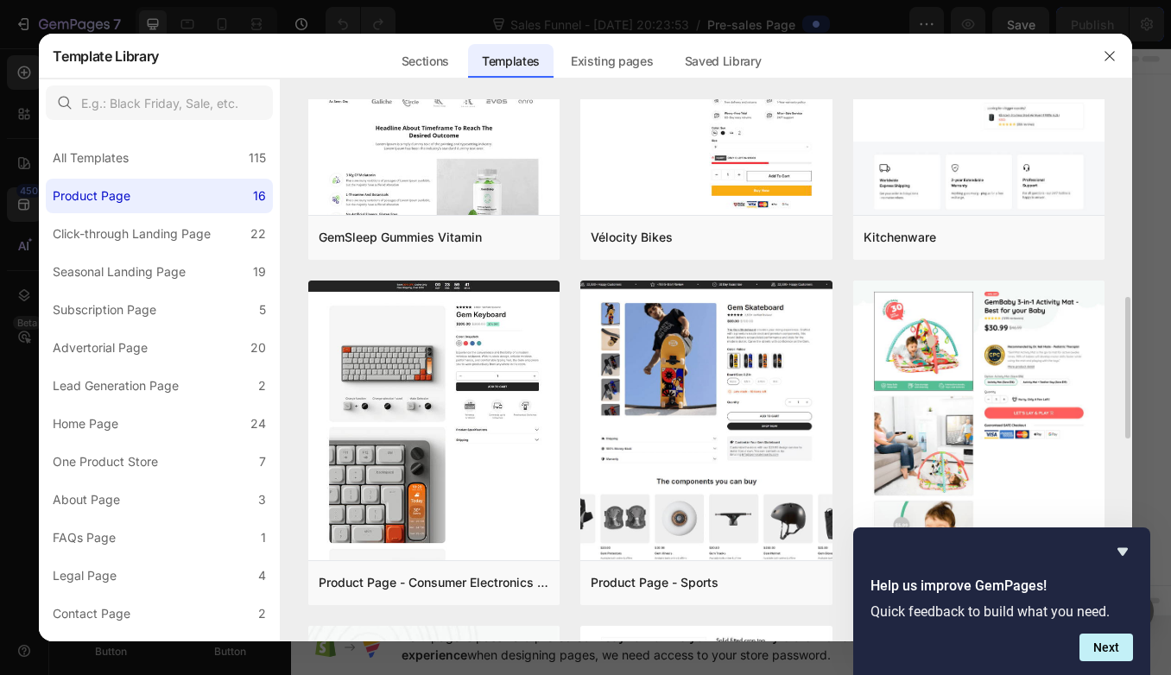
scroll to position [864, 0]
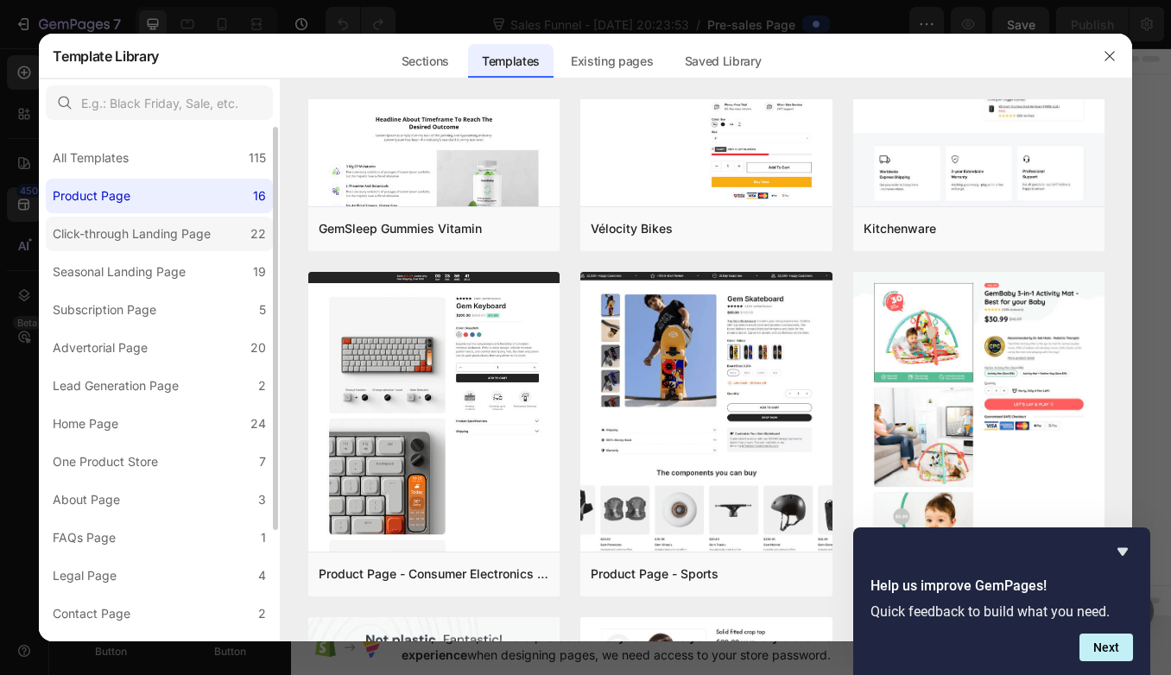
click at [141, 247] on label "Click-through Landing Page 22" at bounding box center [159, 234] width 227 height 35
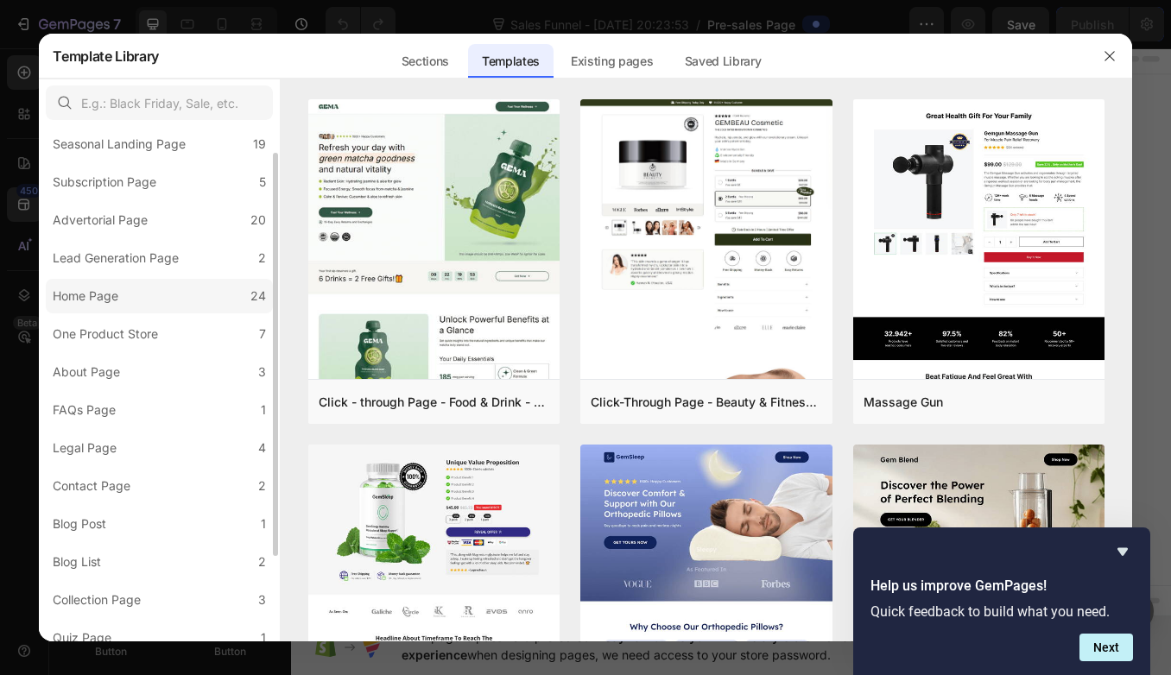
scroll to position [142, 0]
